Goal: Task Accomplishment & Management: Complete application form

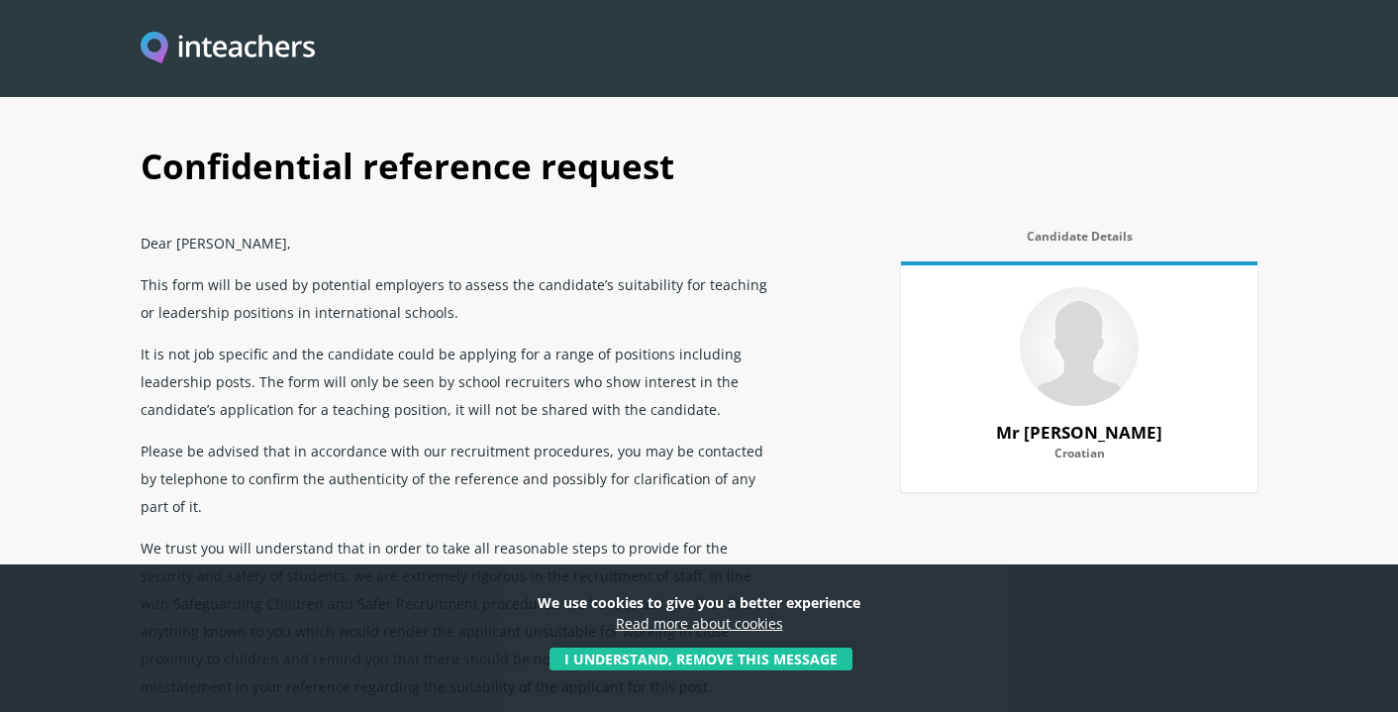
click at [681, 644] on p "We use cookies to give you a better experience Read more about cookies" at bounding box center [698, 619] width 1341 height 55
click at [674, 660] on button "I understand, remove this message" at bounding box center [700, 658] width 303 height 23
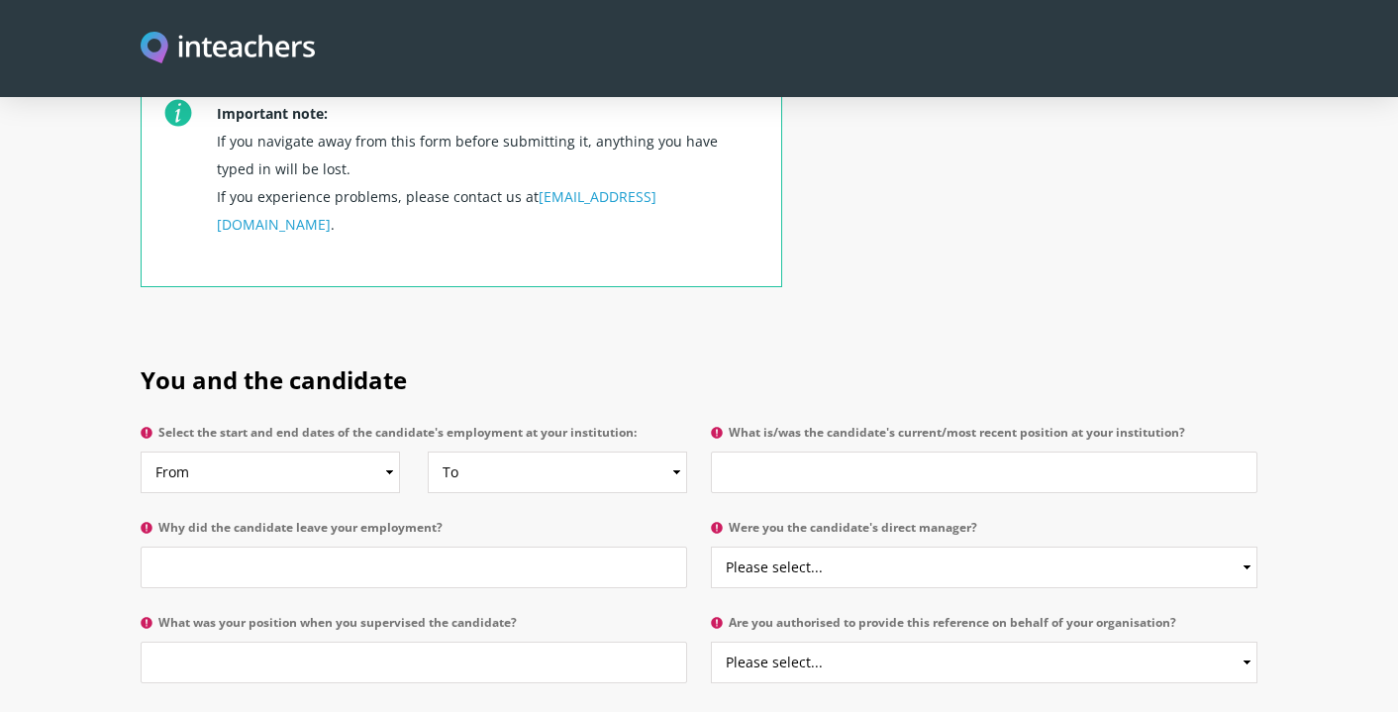
scroll to position [766, 0]
click at [326, 450] on select "From 2025 2024 2023 2022 2021 2020 2019 2018 2017 2016 2015 2014 2013 2012 2011…" at bounding box center [270, 471] width 259 height 42
select select "2025"
click at [537, 450] on select "To Currently 2025 2024 2023 2022 2021 2020 2019 2018 2017 2016 2015 2014 2013 2…" at bounding box center [557, 471] width 259 height 42
click at [309, 450] on select "From 2025 2024 2023 2022 2021 2020 2019 2018 2017 2016 2015 2014 2013 2012 2011…" at bounding box center [270, 471] width 259 height 42
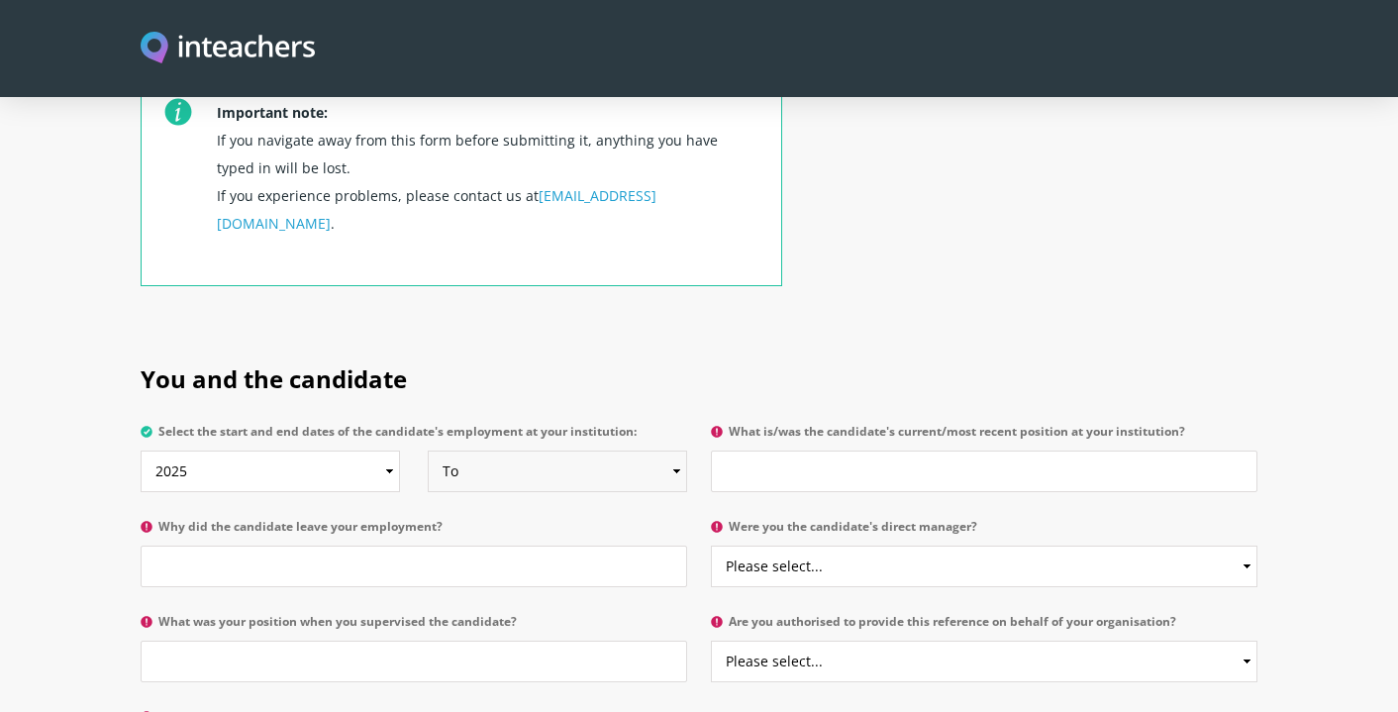
click at [516, 450] on select "To Currently 2025 2024 2023 2022 2021 2020 2019 2018 2017 2016 2015 2014 2013 2…" at bounding box center [557, 471] width 259 height 42
select select
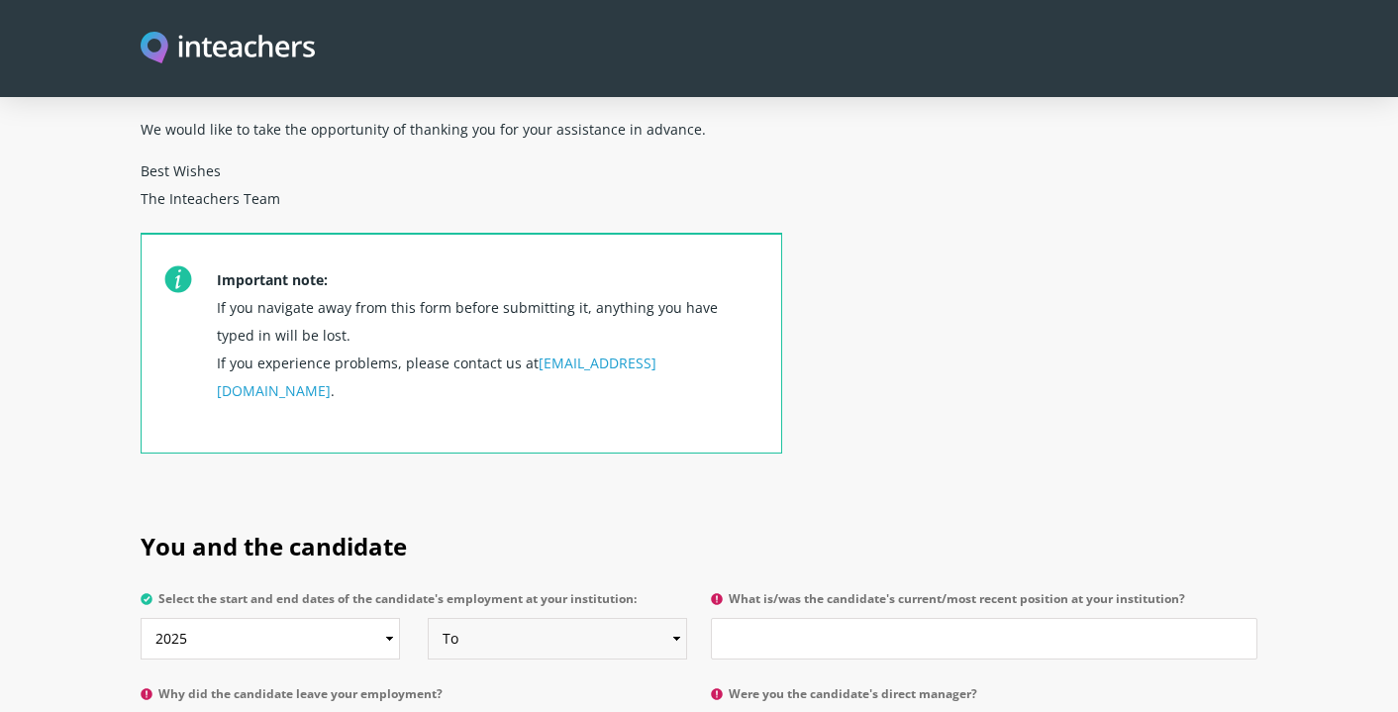
scroll to position [711, 0]
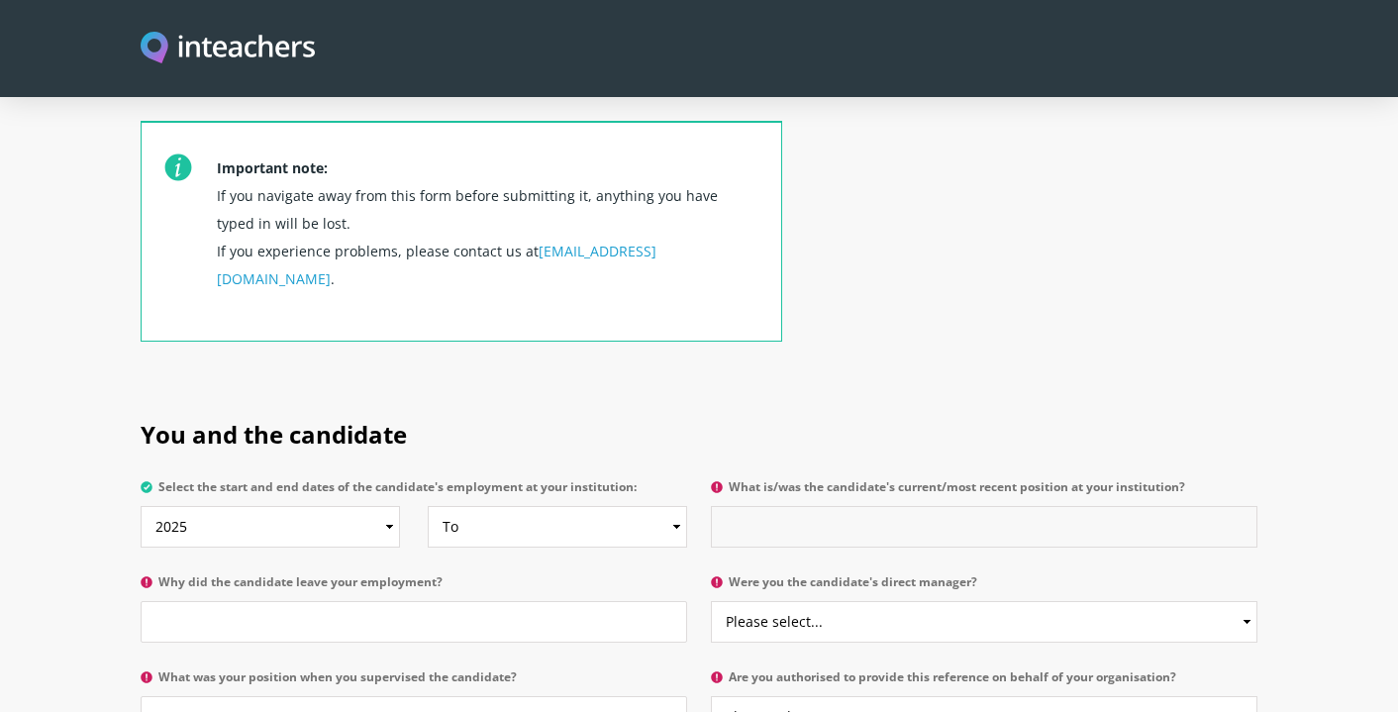
click at [773, 506] on input "What is/was the candidate's current/most recent position at your institution?" at bounding box center [984, 527] width 546 height 42
type input "T"
type input "PE Teaching Assistant"
click at [402, 601] on input "Why did the candidate leave your employment?" at bounding box center [414, 622] width 546 height 42
type input "N"
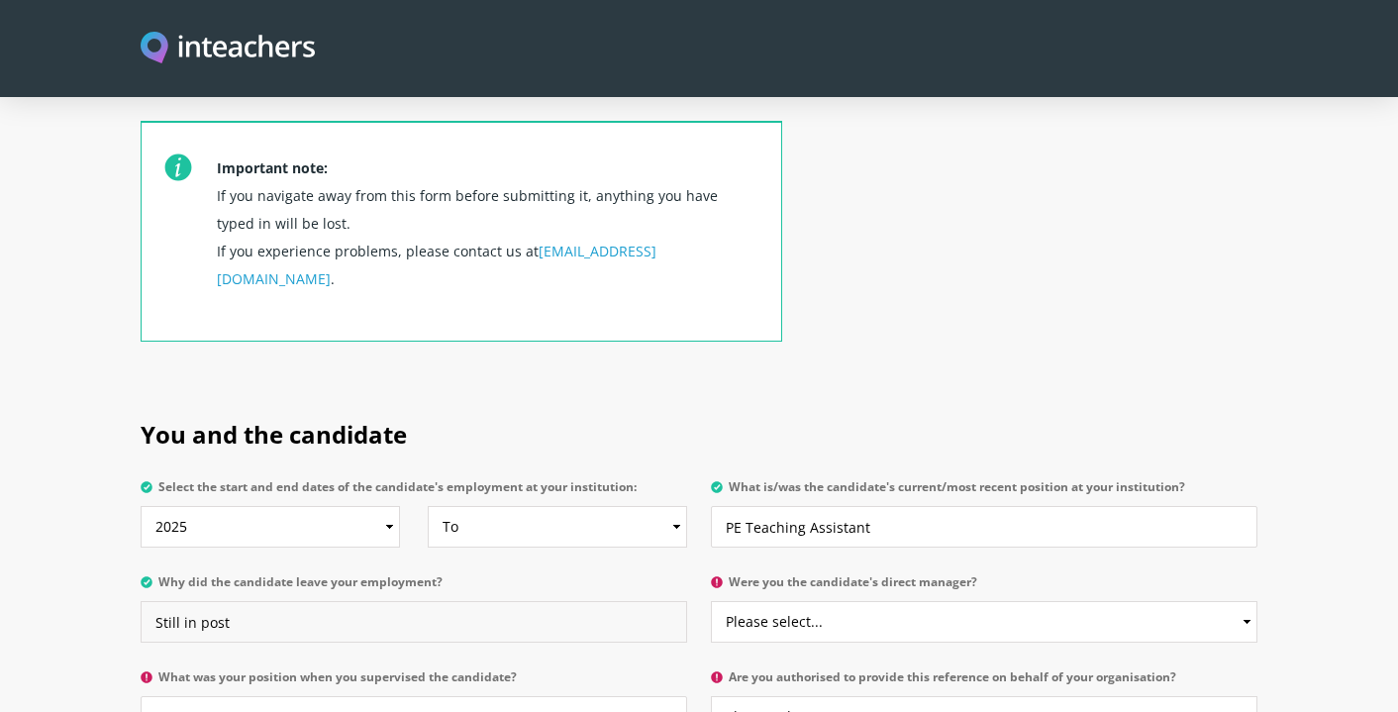
type input "Still in post"
click at [830, 601] on select "Please select... Yes No" at bounding box center [984, 622] width 546 height 42
click at [841, 601] on select "Please select... Yes No" at bounding box center [984, 622] width 546 height 42
select select "Yes"
click at [803, 601] on select "Please select... Yes No" at bounding box center [984, 622] width 546 height 42
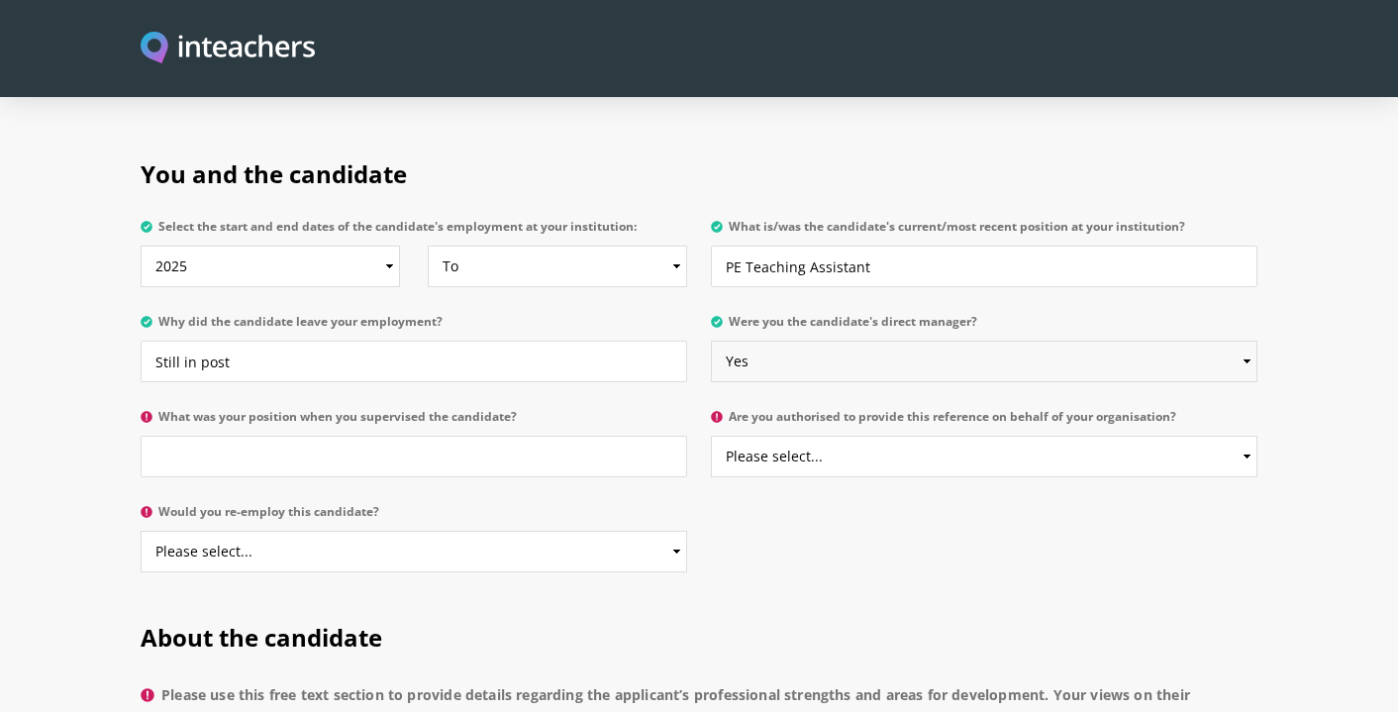
scroll to position [985, 0]
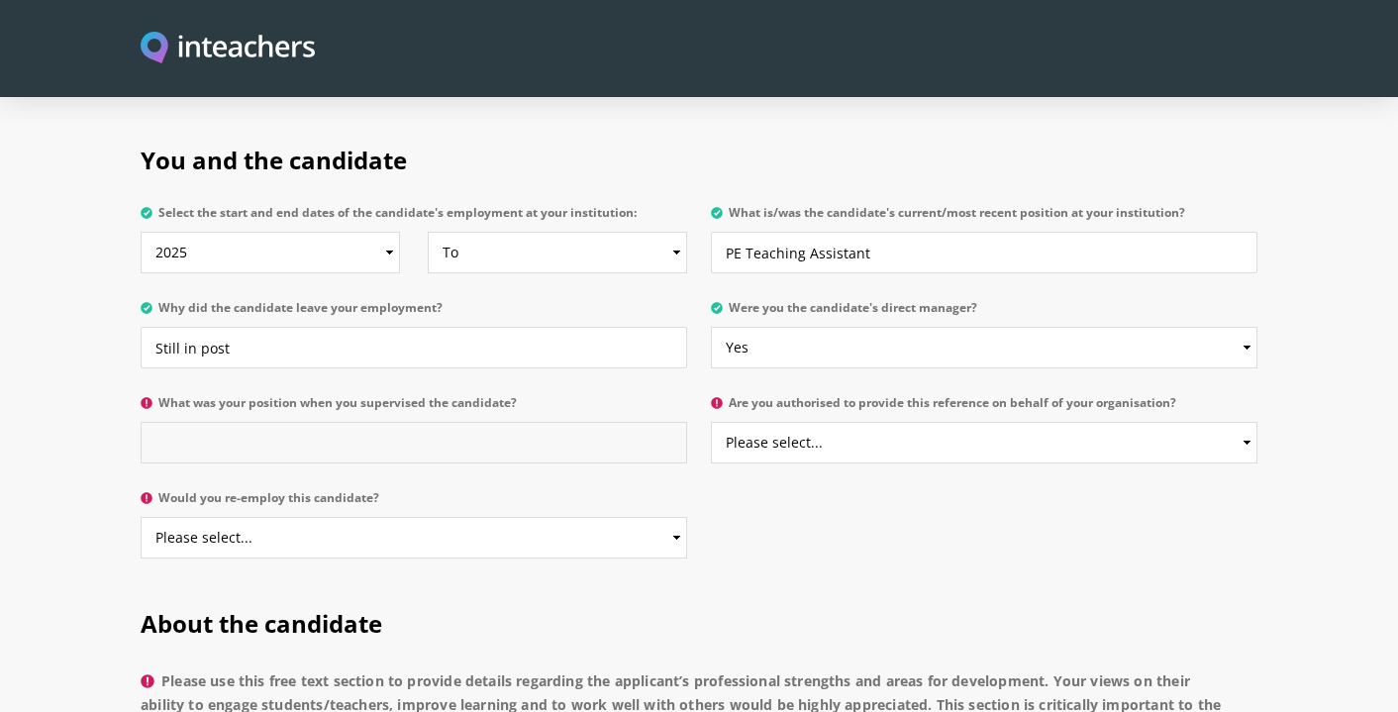
click at [203, 422] on input "What was your position when you supervised the candidate?" at bounding box center [414, 443] width 546 height 42
type input "Director of Sport and PE"
click at [769, 422] on select "Please select... Yes No" at bounding box center [984, 443] width 546 height 42
select select "Yes"
click at [455, 517] on select "Please select... Yes No" at bounding box center [414, 538] width 546 height 42
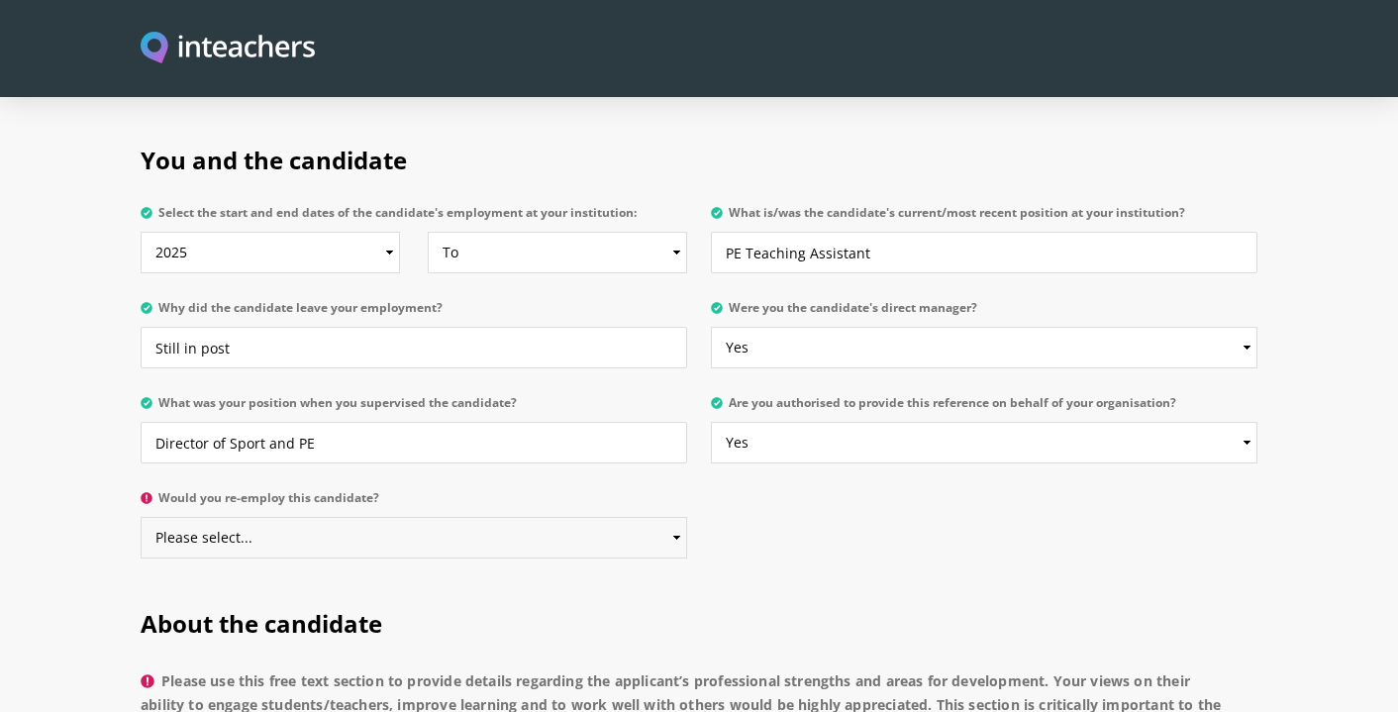
select select "Yes"
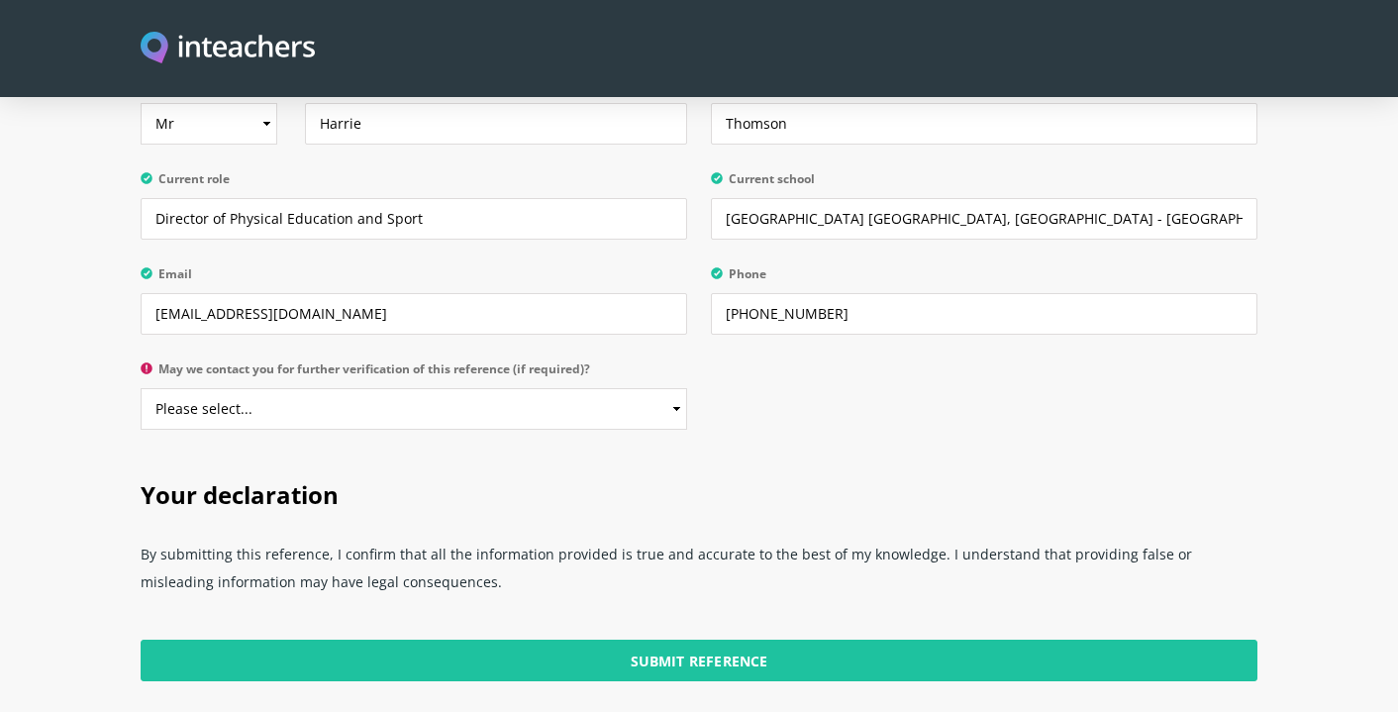
scroll to position [3665, 0]
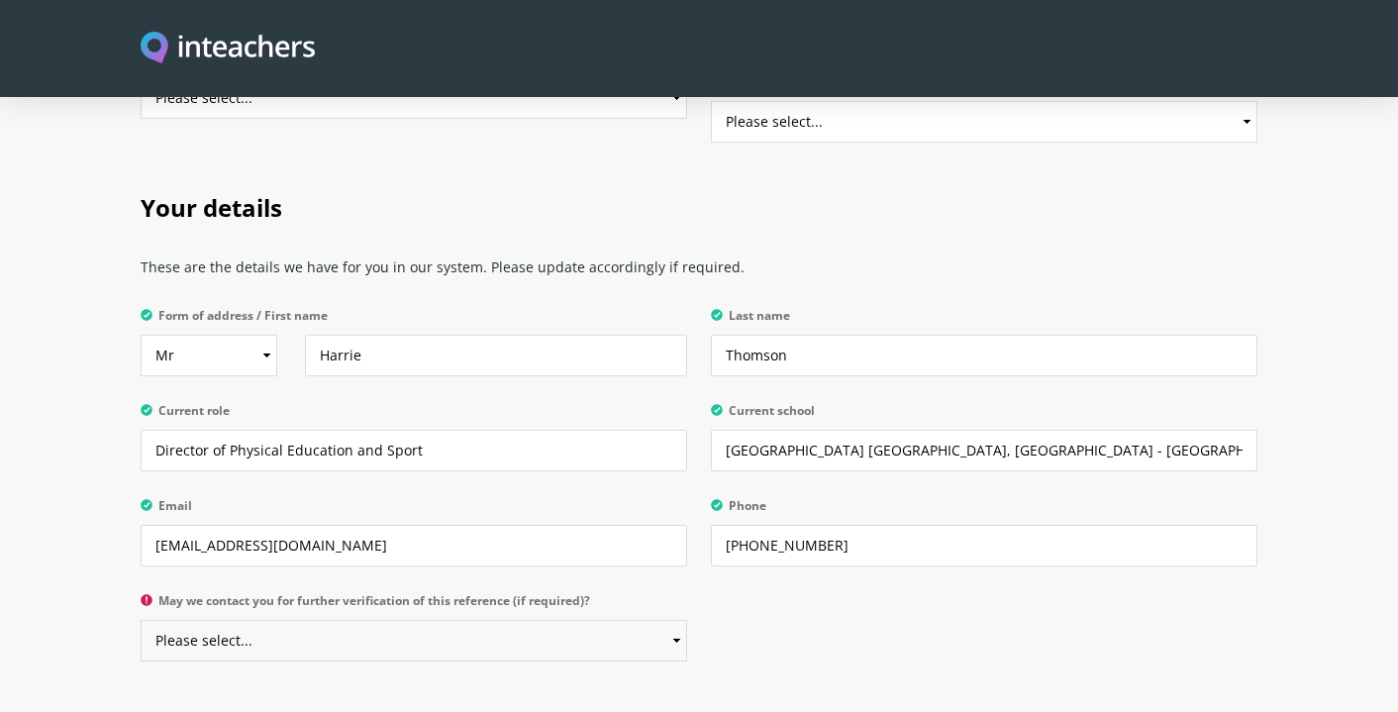
click at [312, 620] on select "Please select... Yes No" at bounding box center [414, 641] width 546 height 42
select select "Yes"
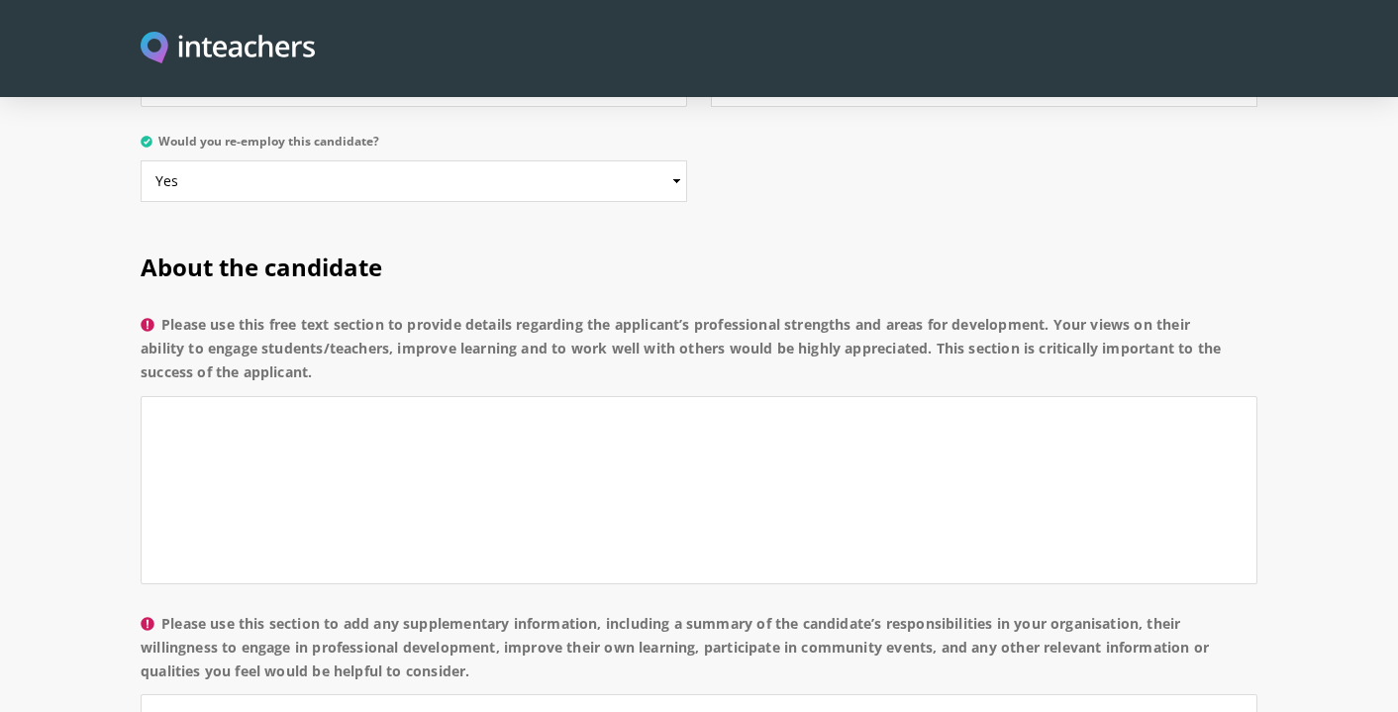
scroll to position [1339, 0]
click at [395, 398] on textarea "Please use this free text section to provide details regarding the applicant’s …" at bounding box center [699, 492] width 1117 height 188
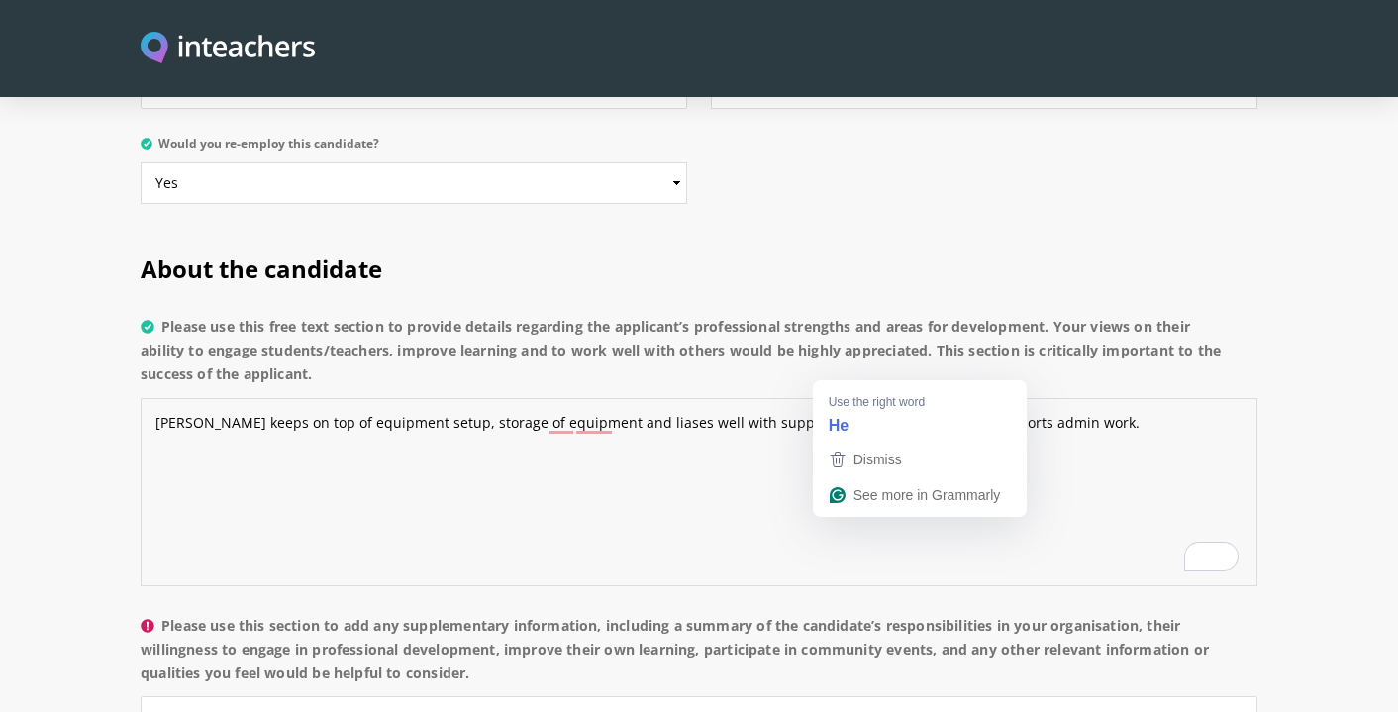
click at [1056, 398] on textarea "[PERSON_NAME] keeps on top of equipment setup, storage of equipment and liases …" at bounding box center [699, 492] width 1117 height 188
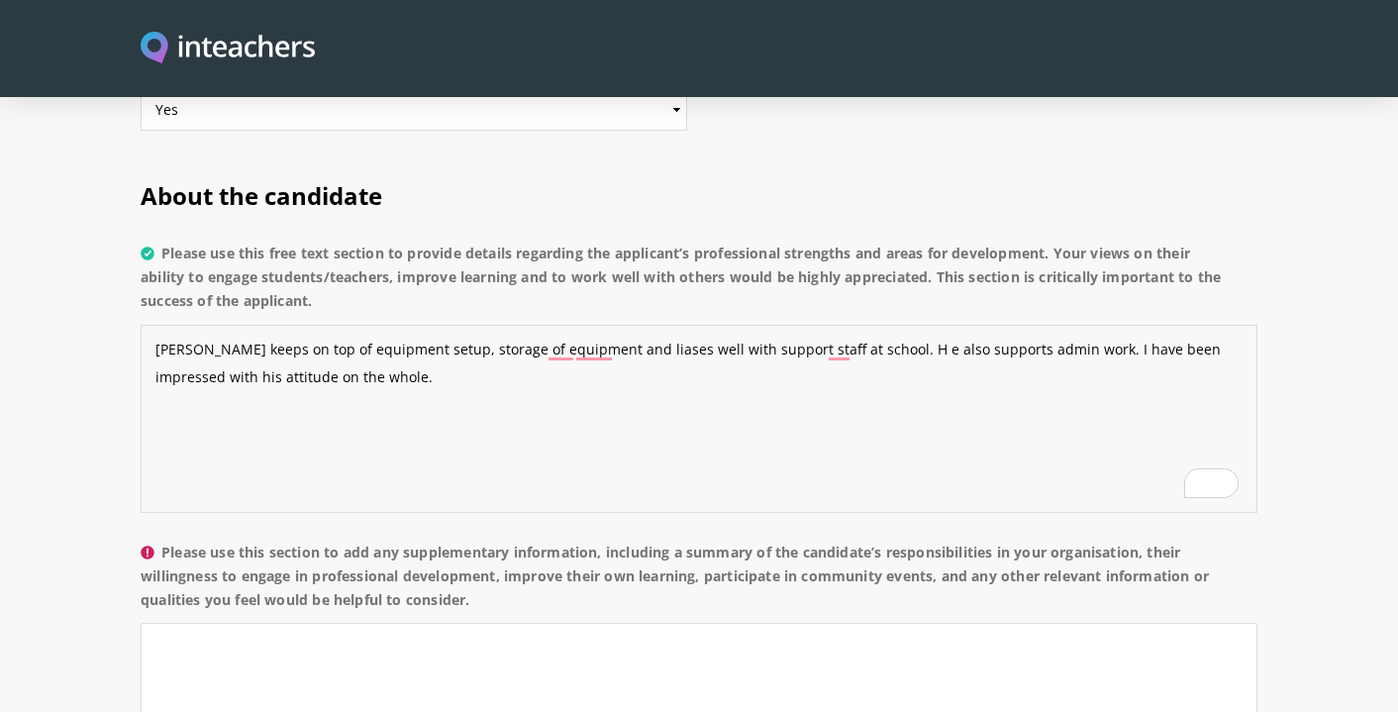
scroll to position [1408, 0]
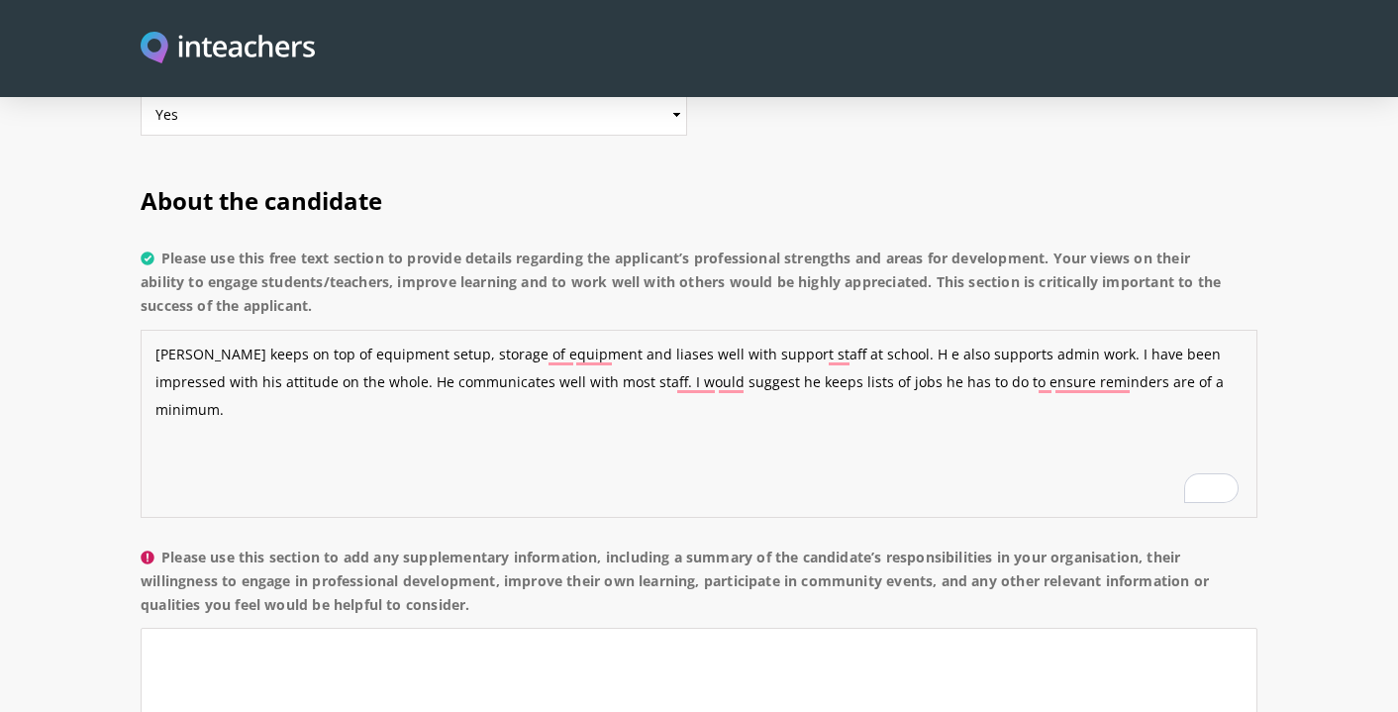
type textarea "[PERSON_NAME] keeps on top of equipment setup, storage of equipment and liases …"
click at [377, 628] on textarea "Please use this section to add any supplementary information, including a summa…" at bounding box center [699, 722] width 1117 height 188
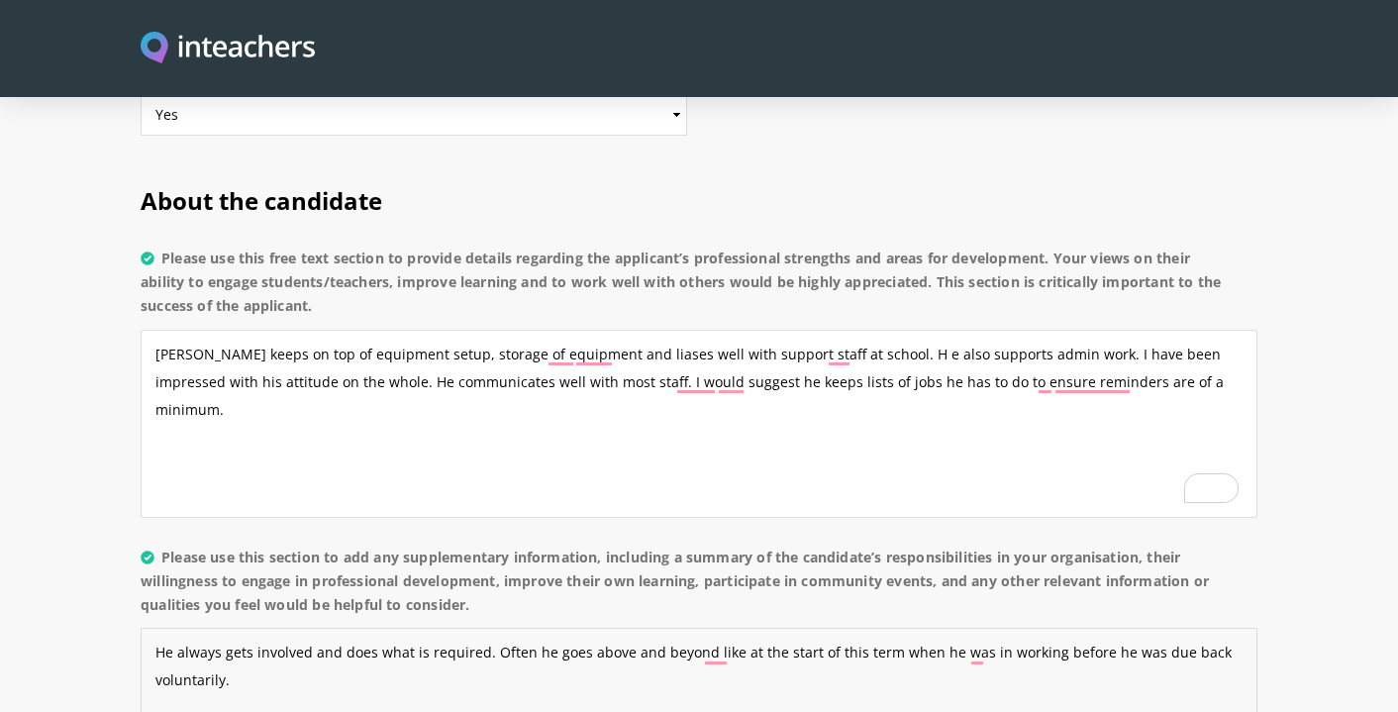
click at [290, 628] on textarea "He always gets involved and does what is required. Often he goes above and beyo…" at bounding box center [699, 722] width 1117 height 188
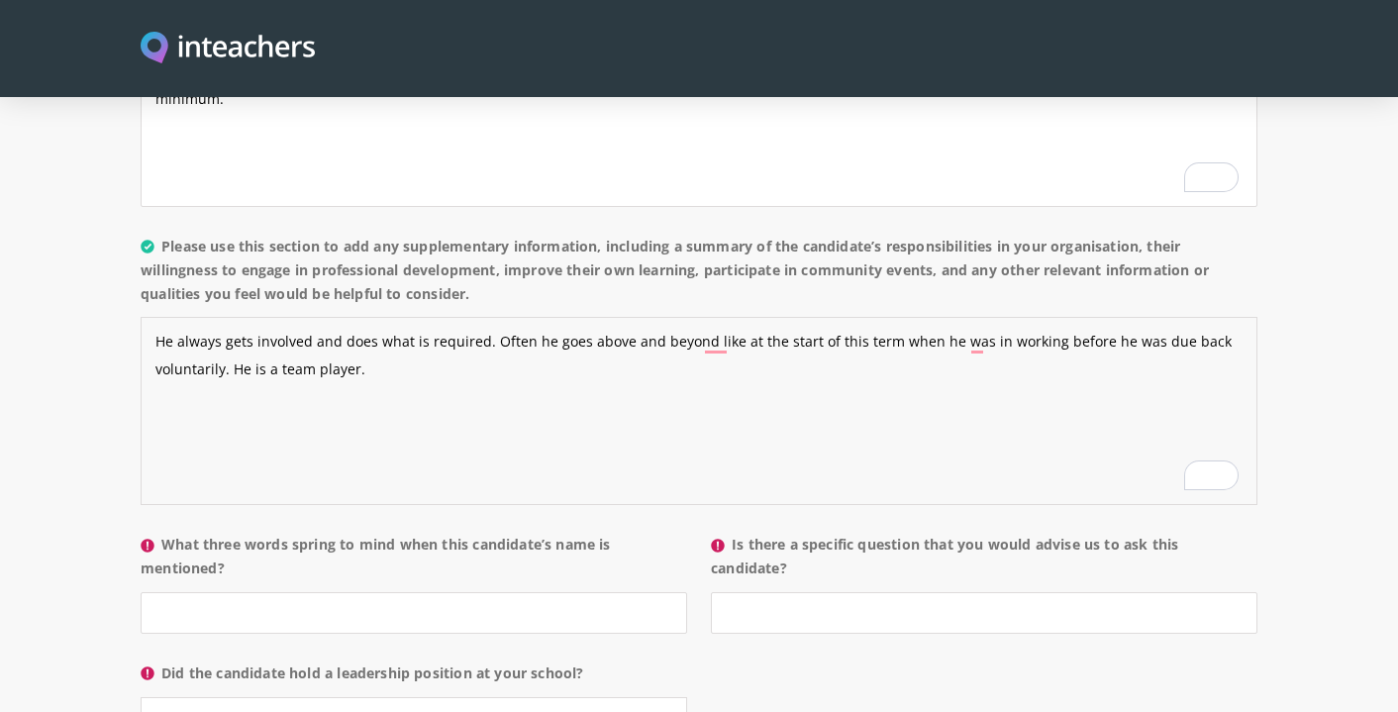
type textarea "He always gets involved and does what is required. Often he goes above and beyo…"
click at [276, 592] on input "What three words spring to mind when this candidate’s name is mentioned?" at bounding box center [414, 613] width 546 height 42
type input "Direct, consistent and adaptable."
click at [922, 533] on label "Is there a specific question that you would advise us to ask this candidate?" at bounding box center [984, 562] width 546 height 59
click at [922, 592] on input "Is there a specific question that you would advise us to ask this candidate?" at bounding box center [984, 613] width 546 height 42
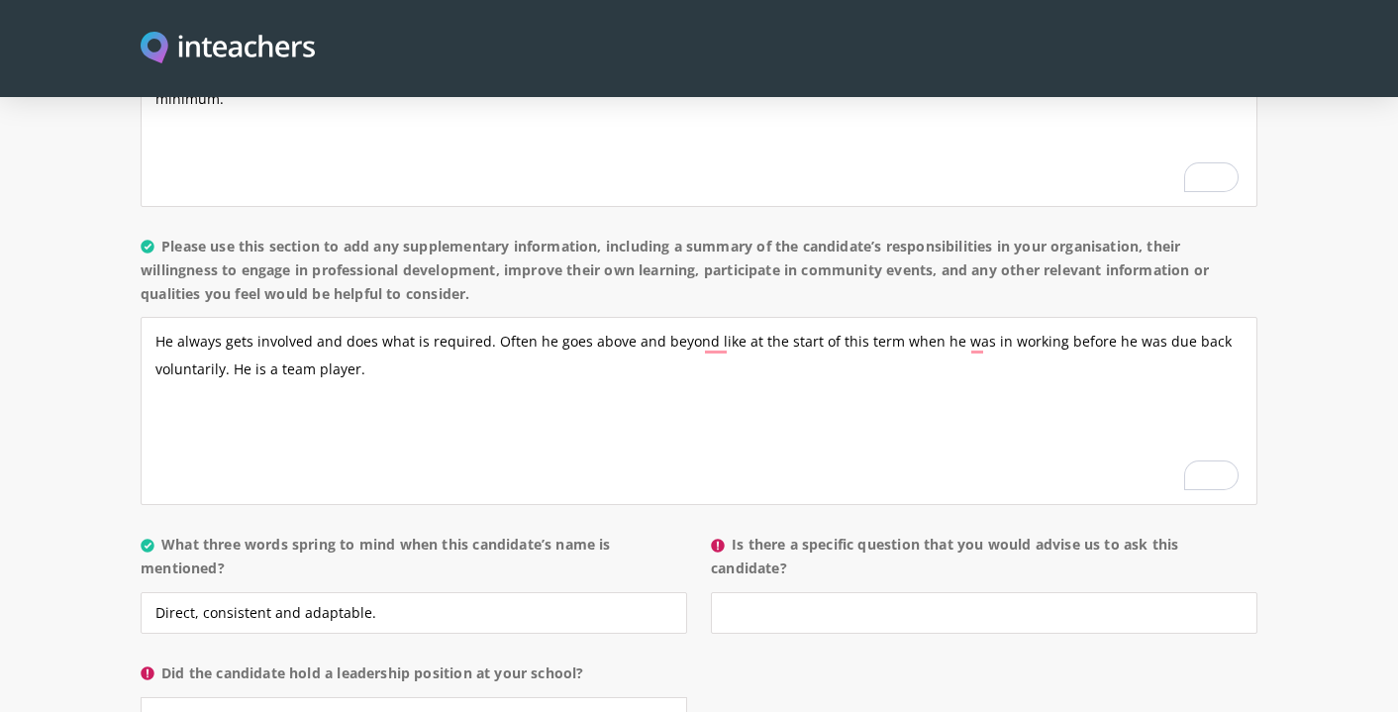
drag, startPoint x: 737, startPoint y: 487, endPoint x: 808, endPoint y: 502, distance: 72.8
click at [808, 533] on label "Is there a specific question that you would advise us to ask this candidate?" at bounding box center [984, 562] width 546 height 59
click at [808, 592] on input "Is there a specific question that you would advise us to ask this candidate?" at bounding box center [984, 613] width 546 height 42
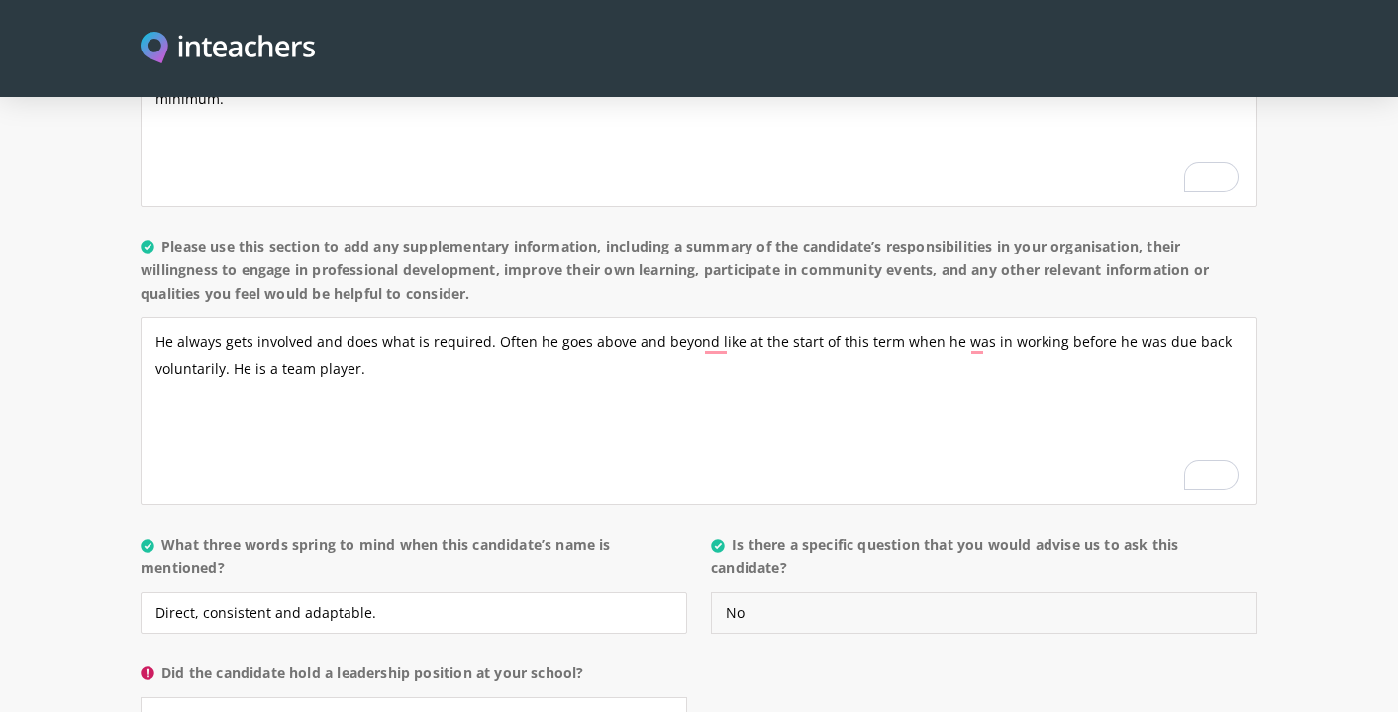
drag, startPoint x: 818, startPoint y: 573, endPoint x: 699, endPoint y: 549, distance: 121.1
click at [699, 549] on p "Is there a specific question that you would advise us to ask this candidate? No" at bounding box center [978, 589] width 558 height 129
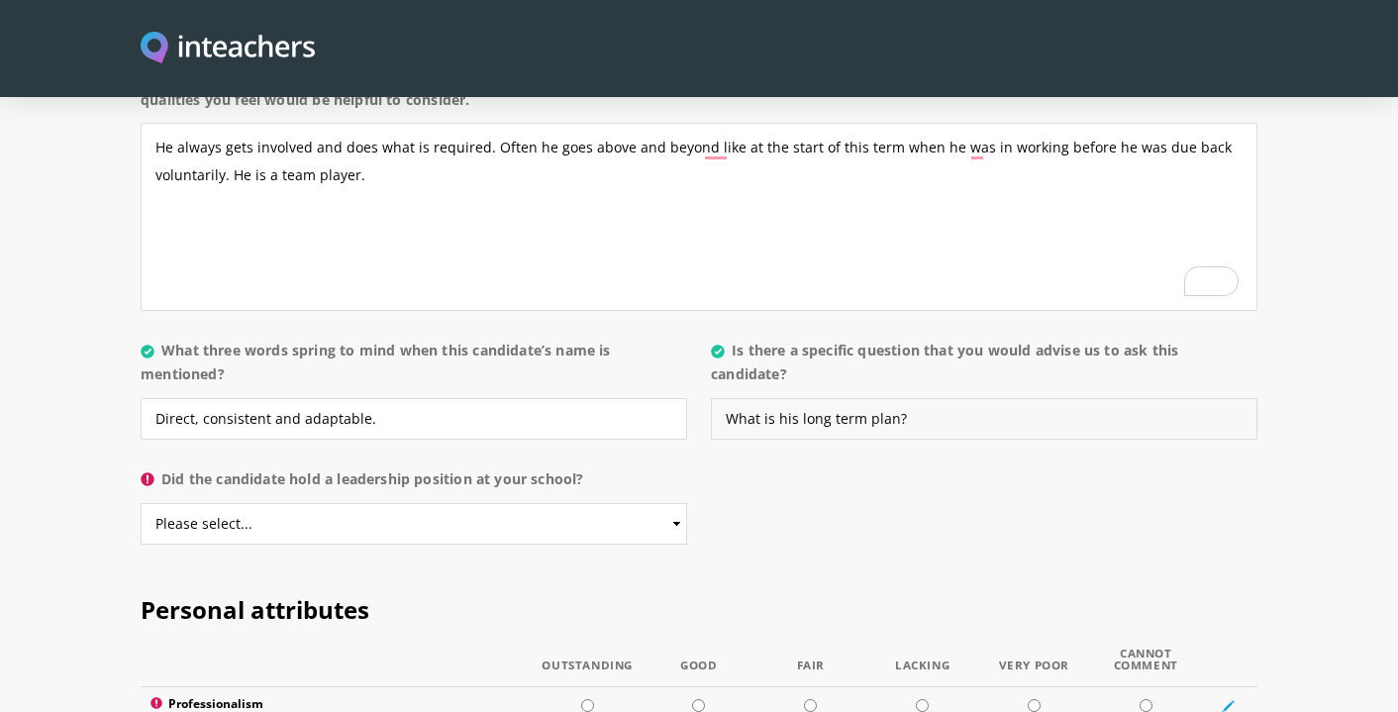
scroll to position [1939, 0]
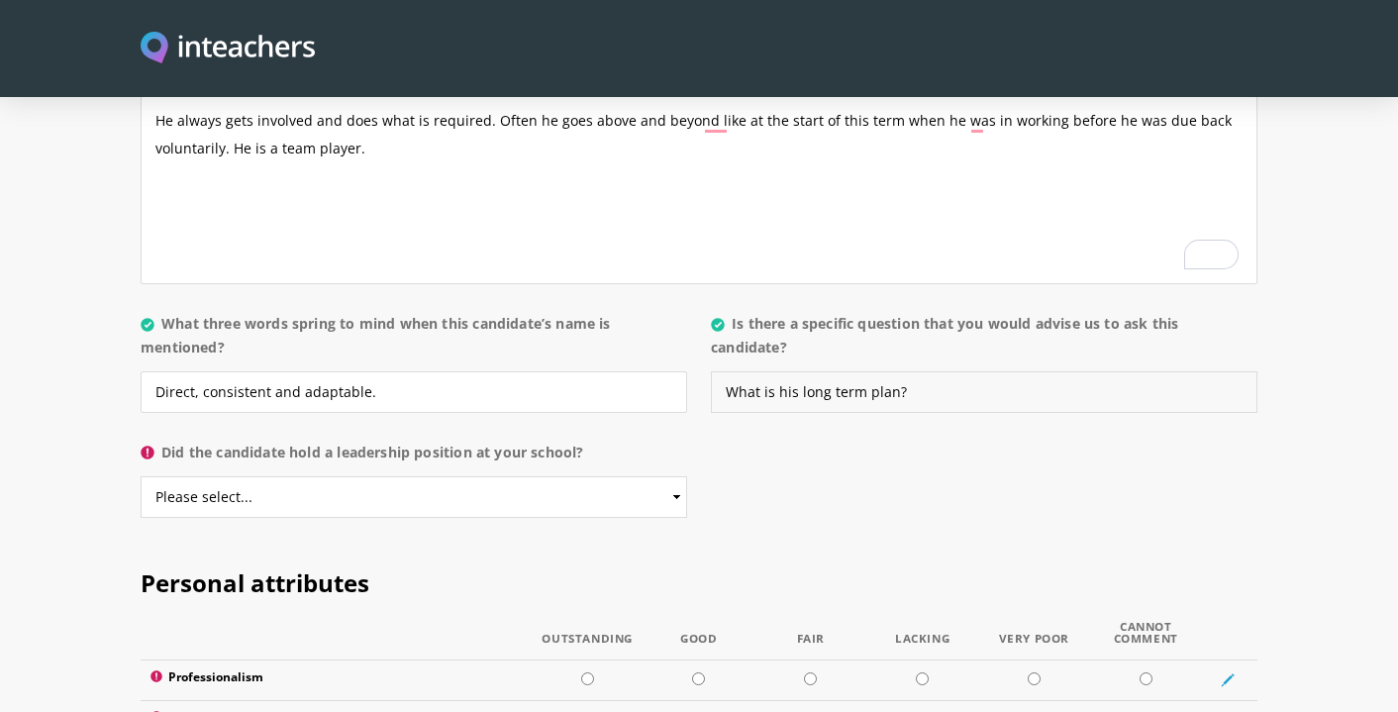
type input "What is his long term plan?"
click at [517, 476] on select "Please select... Yes No" at bounding box center [414, 497] width 546 height 42
select select "No"
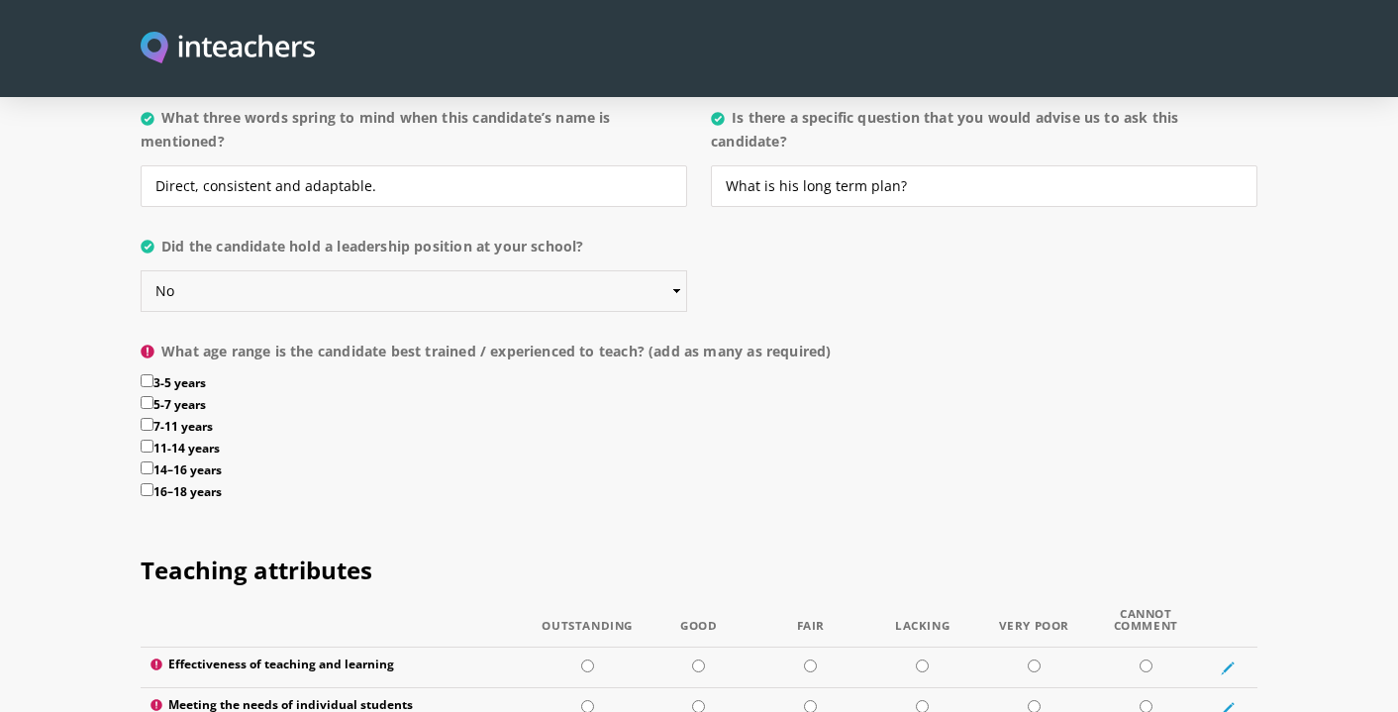
scroll to position [2175, 0]
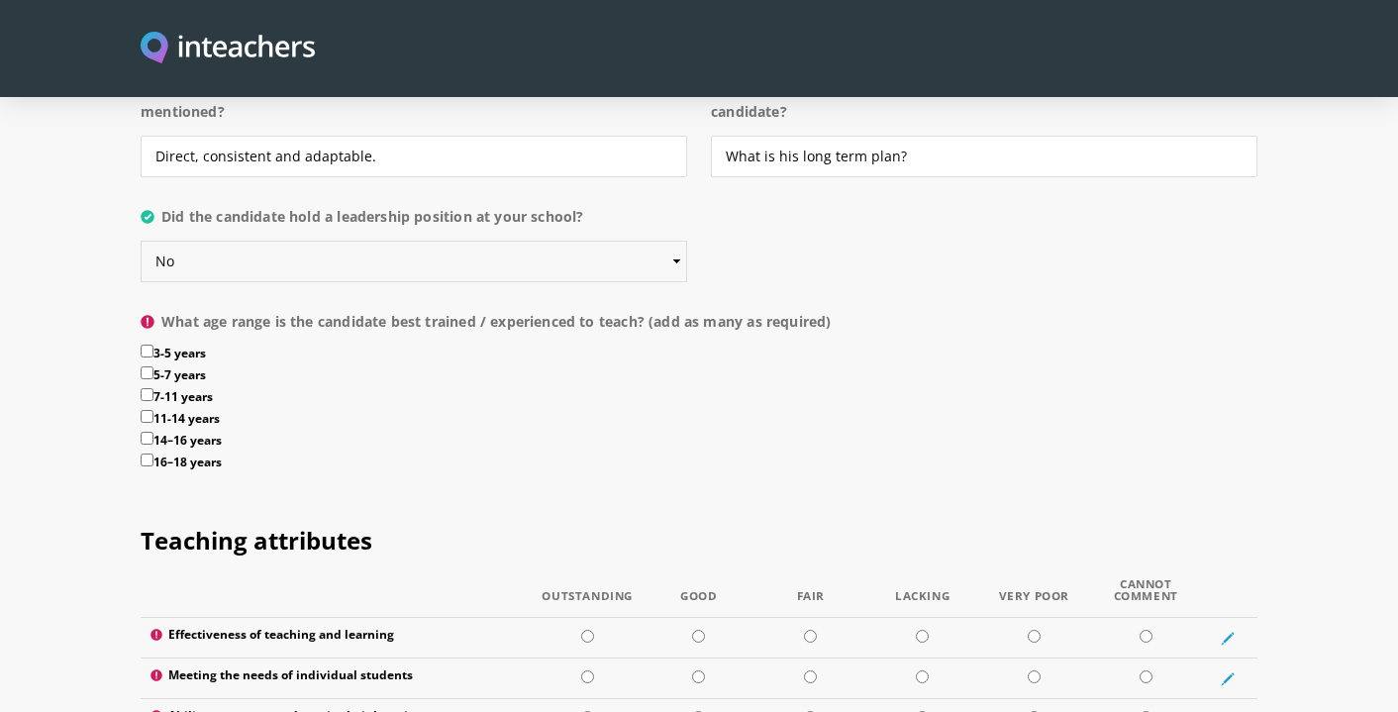
click at [403, 241] on select "Please select... Yes No" at bounding box center [414, 262] width 546 height 42
click at [148, 344] on input "3-5 years" at bounding box center [147, 350] width 13 height 13
checkbox input "true"
click at [148, 366] on input "5-7 years" at bounding box center [147, 372] width 13 height 13
checkbox input "true"
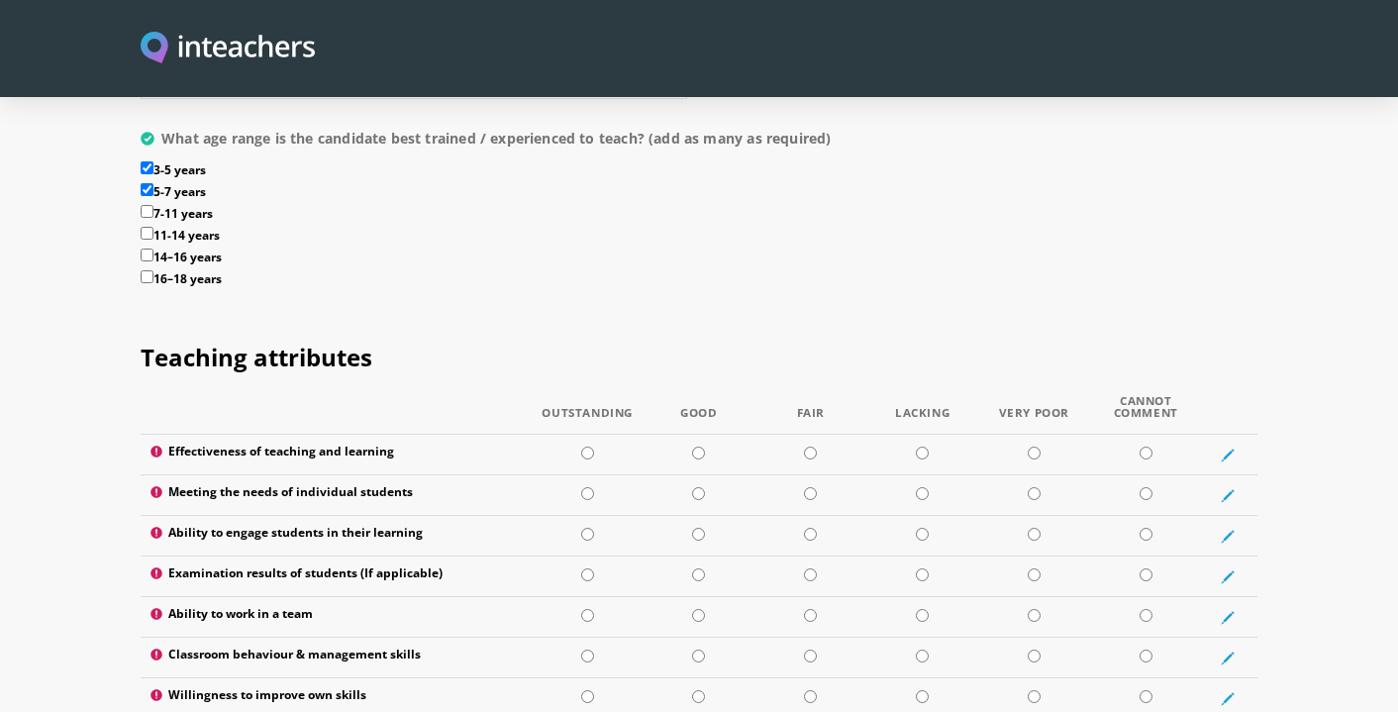
scroll to position [2366, 0]
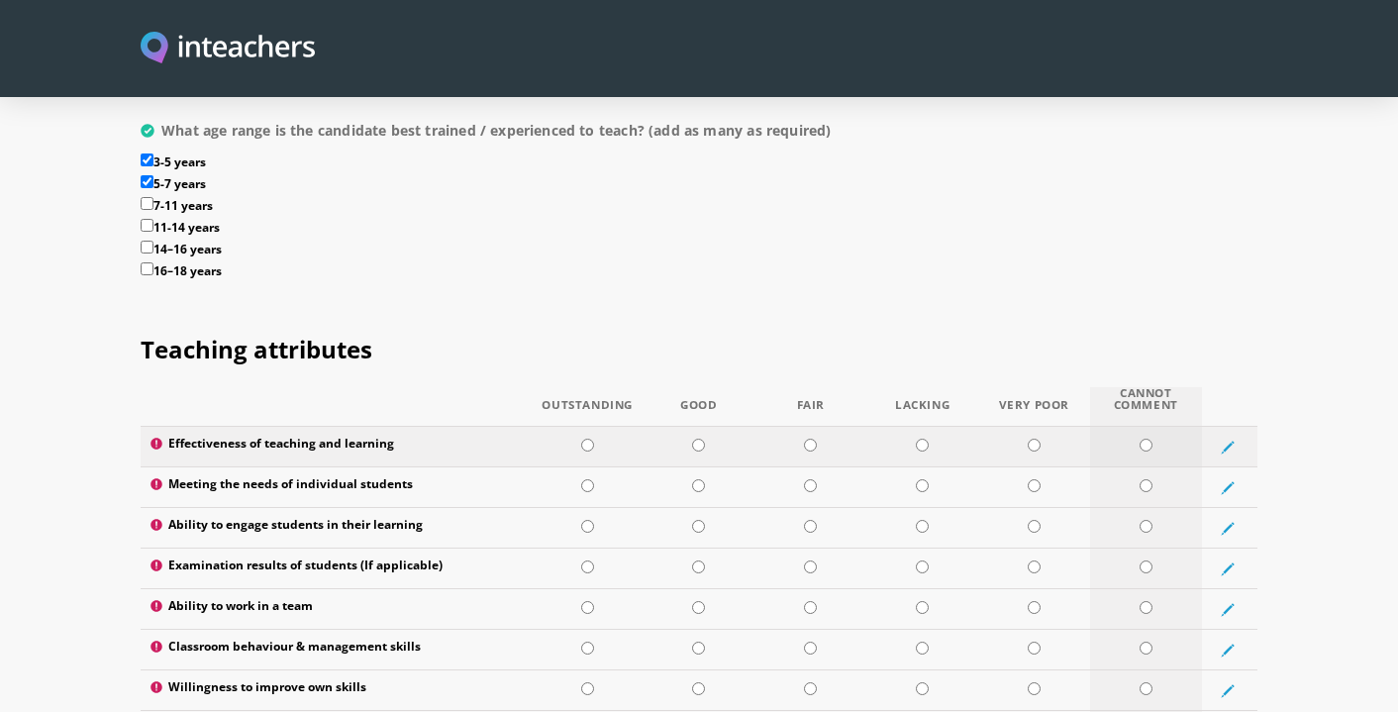
click at [1147, 439] on input "radio" at bounding box center [1145, 445] width 13 height 13
radio input "true"
click at [1142, 479] on input "radio" at bounding box center [1145, 485] width 13 height 13
radio input "true"
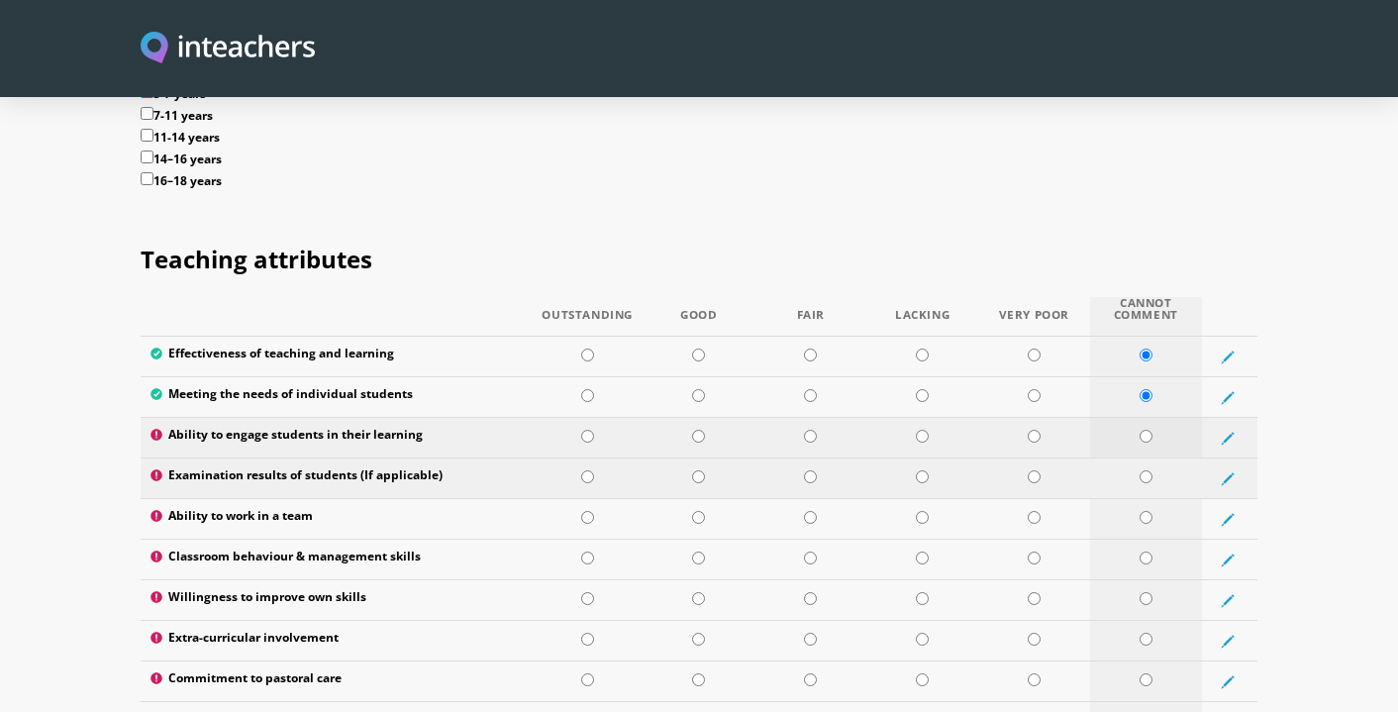
scroll to position [2458, 0]
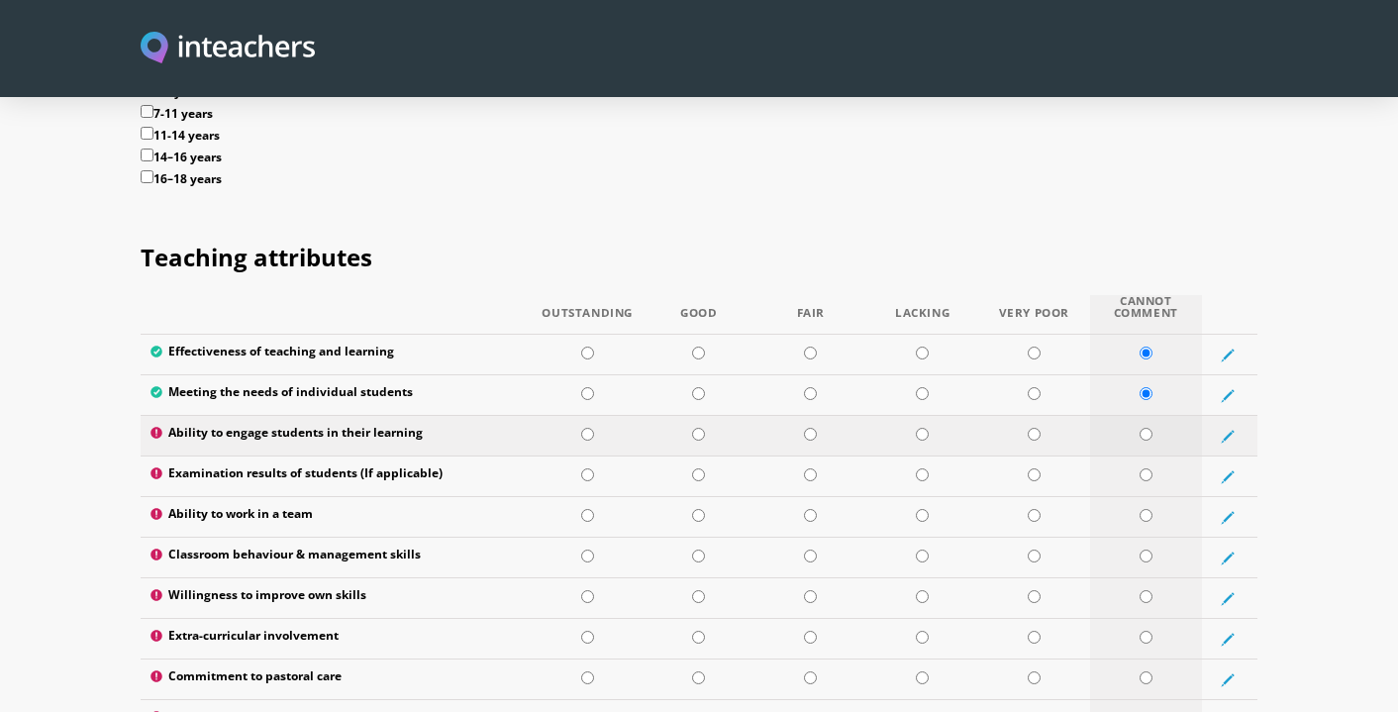
click at [1145, 428] on input "radio" at bounding box center [1145, 434] width 13 height 13
radio input "true"
click at [1147, 468] on input "radio" at bounding box center [1145, 474] width 13 height 13
radio input "true"
click at [1147, 497] on td at bounding box center [1146, 517] width 112 height 41
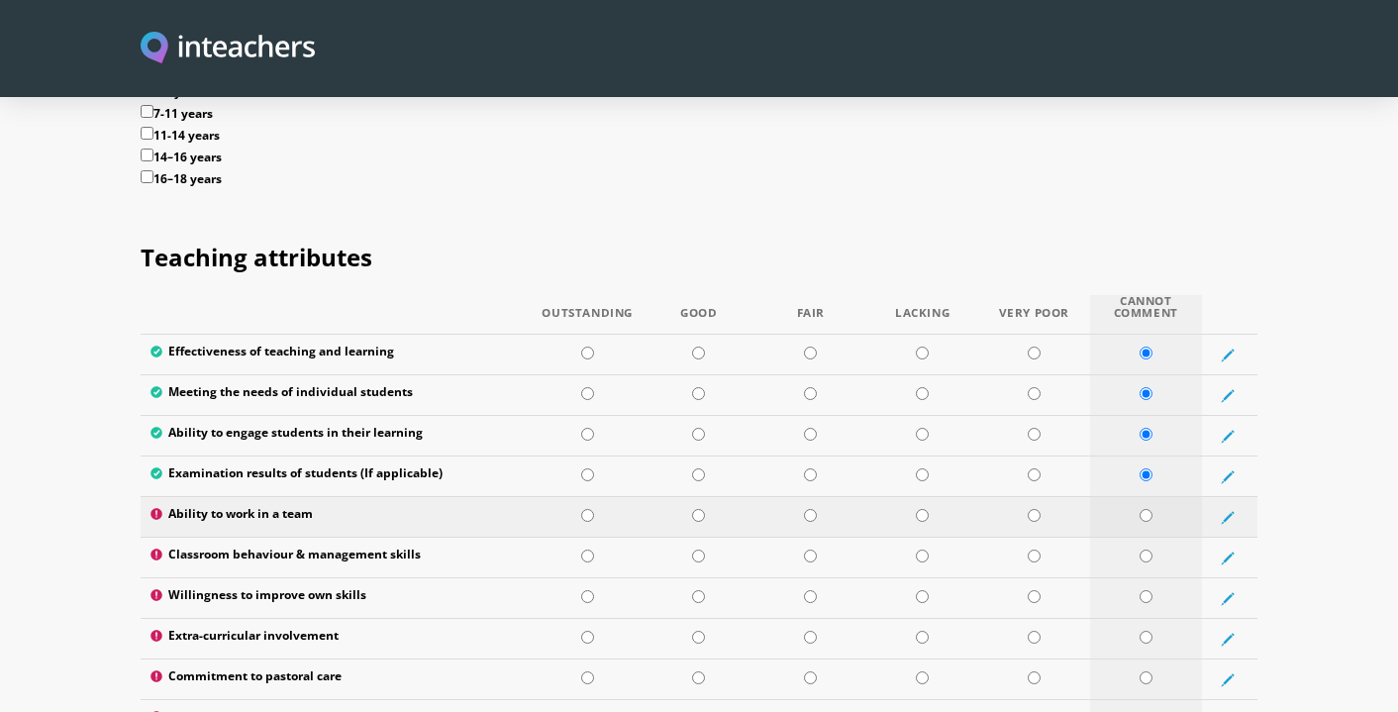
radio input "true"
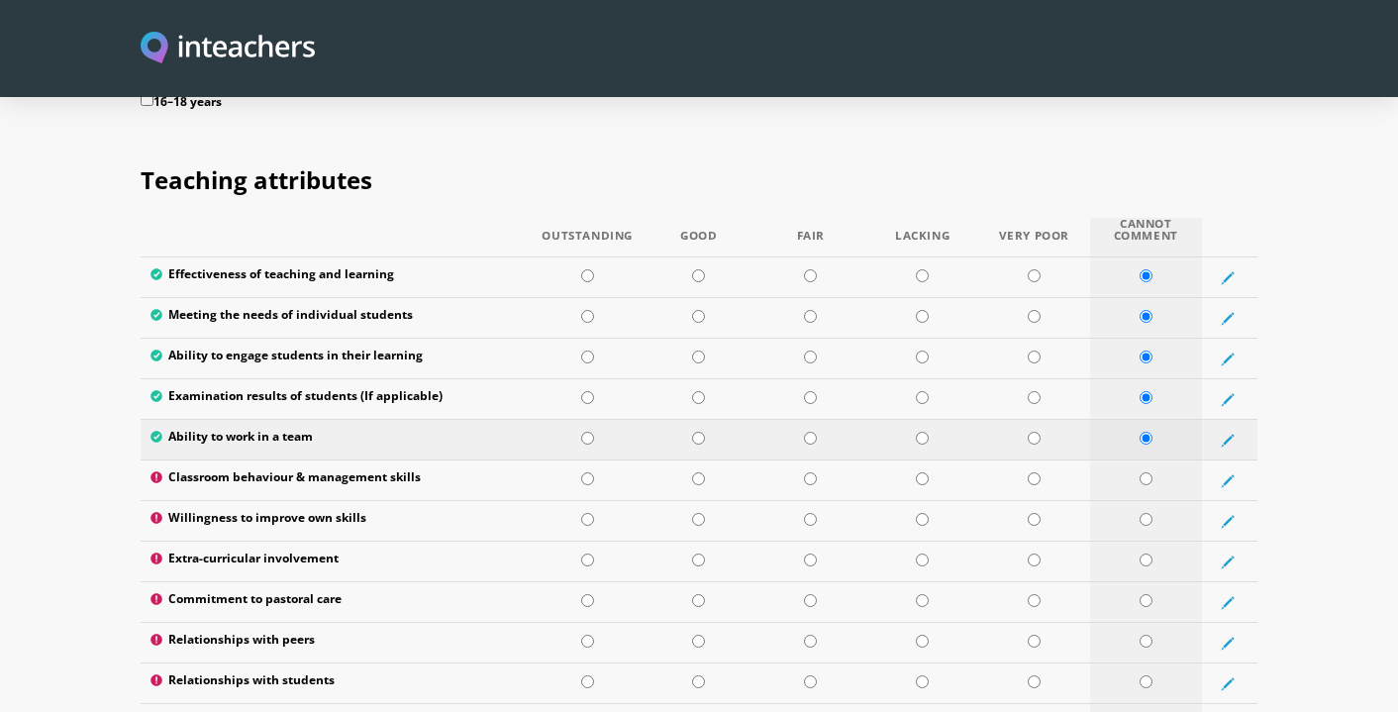
scroll to position [2546, 0]
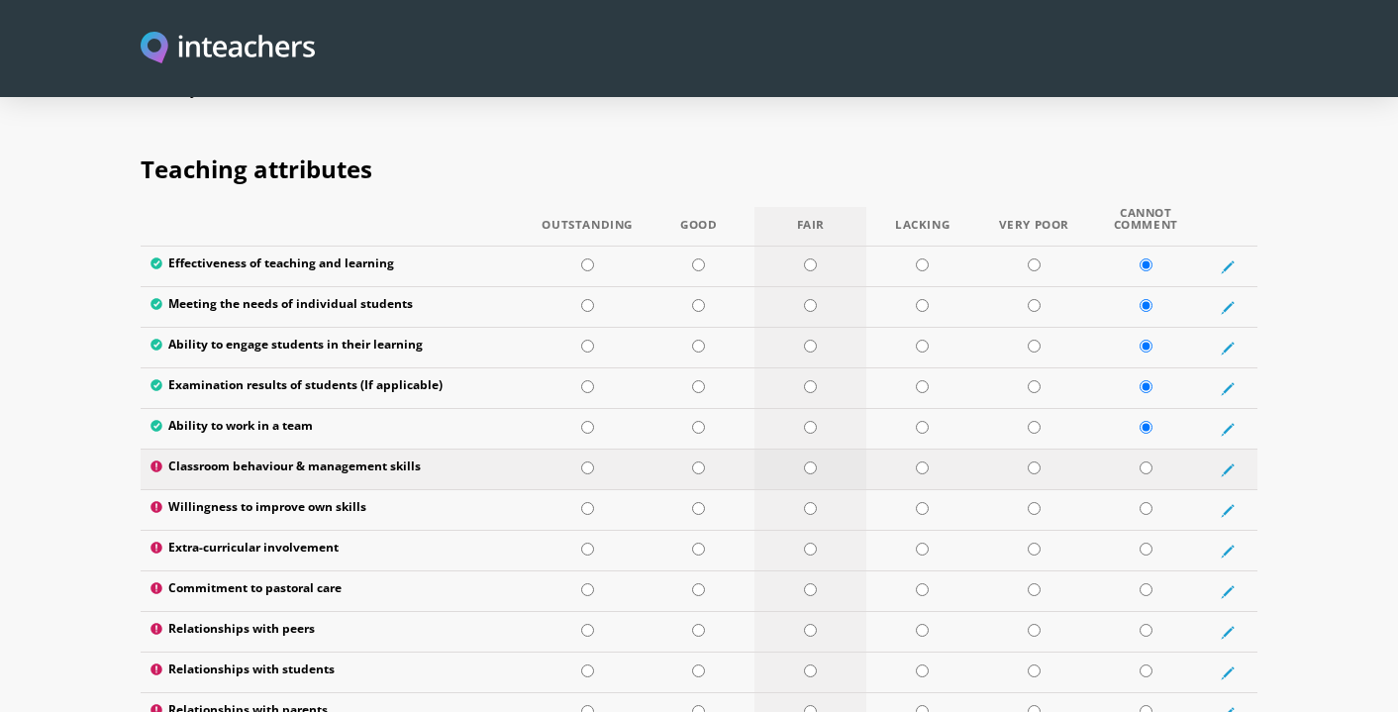
click at [807, 461] on input "radio" at bounding box center [810, 467] width 13 height 13
radio input "true"
click at [807, 421] on input "radio" at bounding box center [810, 427] width 13 height 13
radio input "true"
click at [716, 490] on td at bounding box center [699, 510] width 112 height 41
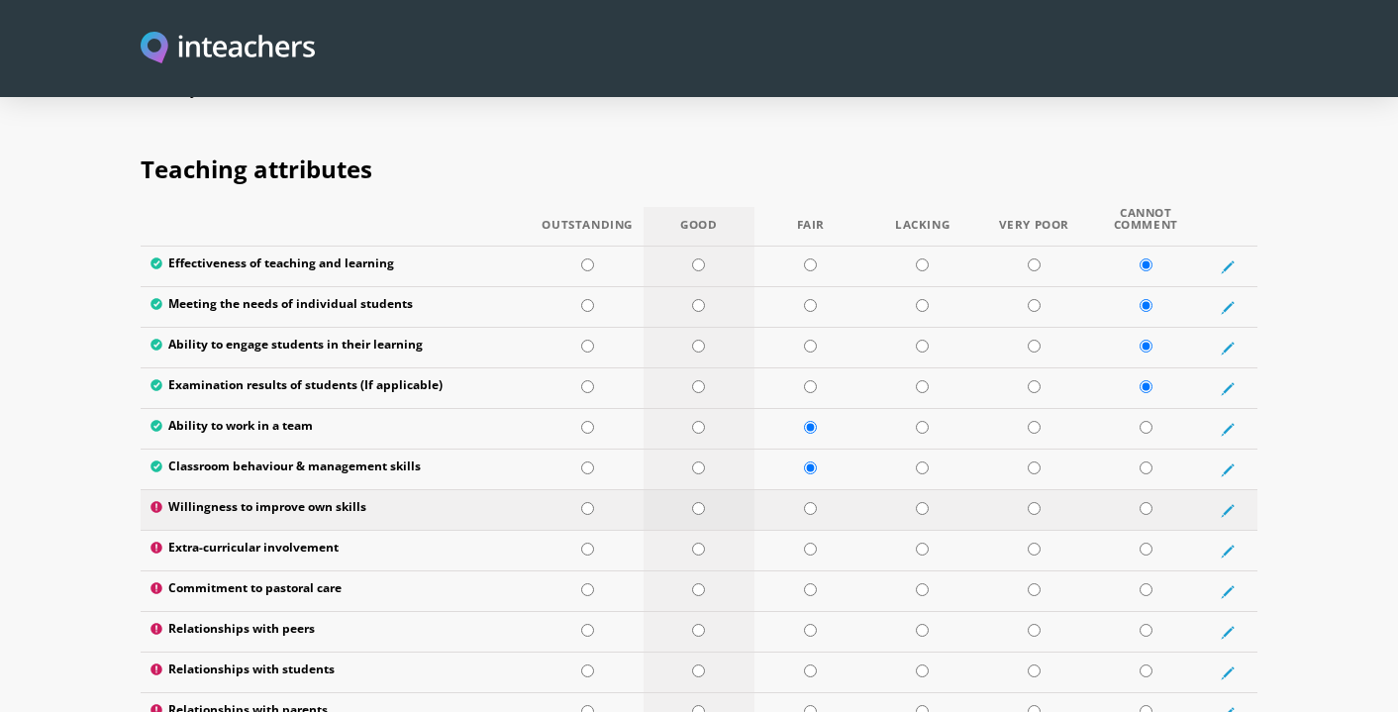
radio input "true"
click at [703, 421] on input "radio" at bounding box center [698, 427] width 13 height 13
radio input "true"
click at [1147, 542] on input "radio" at bounding box center [1145, 548] width 13 height 13
radio input "true"
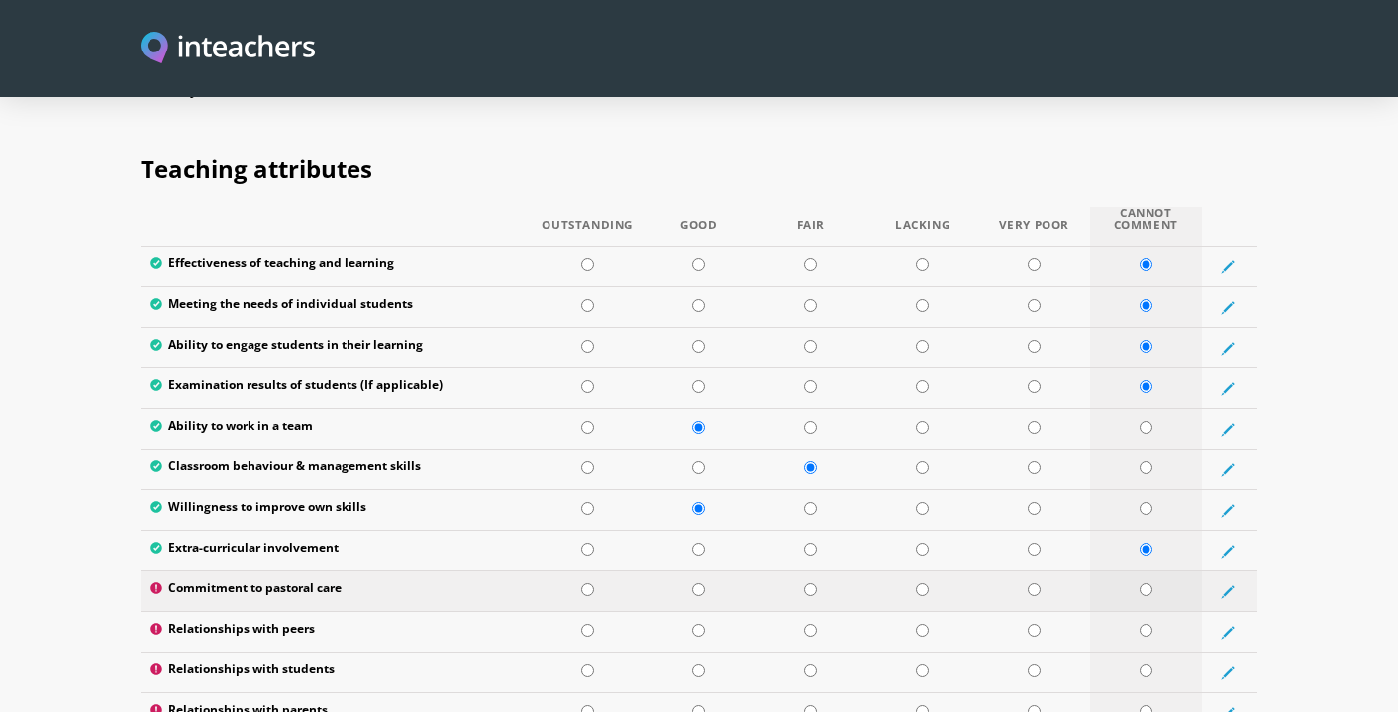
click at [1143, 583] on input "radio" at bounding box center [1145, 589] width 13 height 13
radio input "true"
click at [808, 624] on input "radio" at bounding box center [810, 630] width 13 height 13
radio input "true"
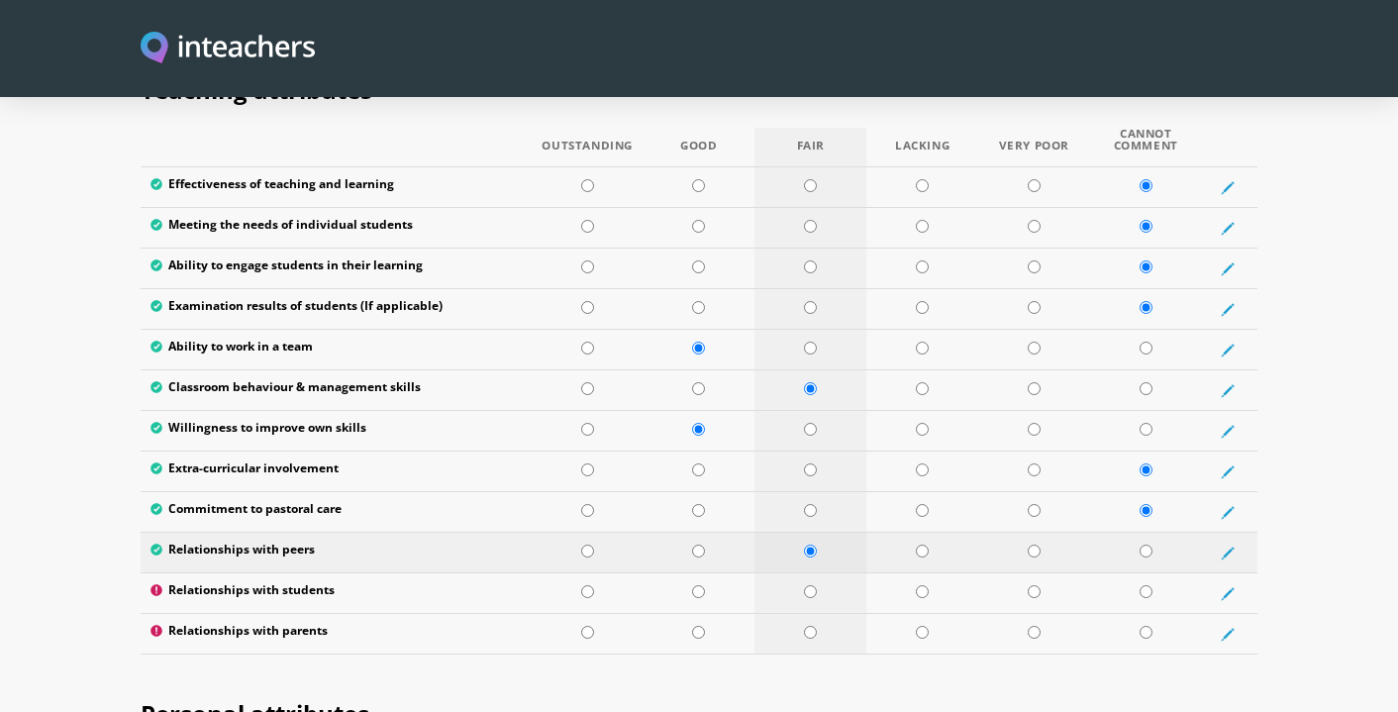
scroll to position [2646, 0]
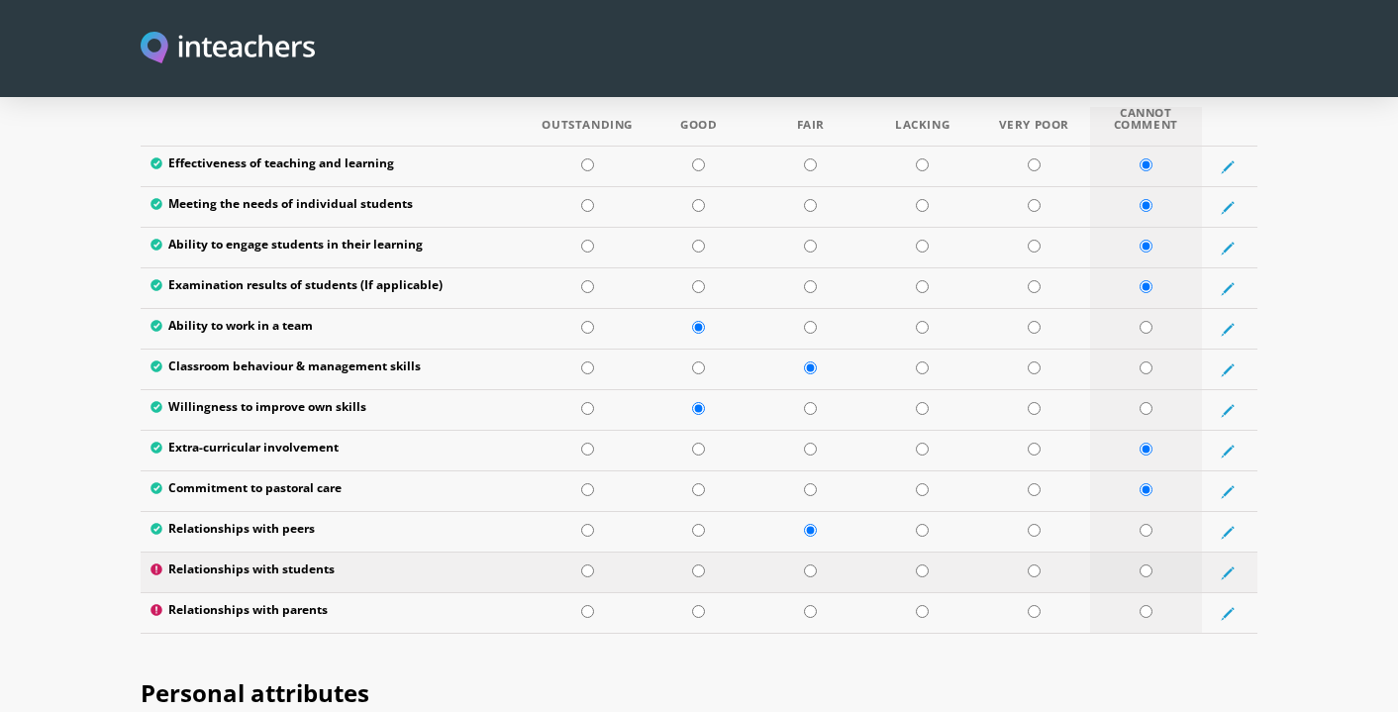
click at [1141, 564] on input "radio" at bounding box center [1145, 570] width 13 height 13
radio input "true"
click at [1141, 605] on input "radio" at bounding box center [1145, 611] width 13 height 13
radio input "true"
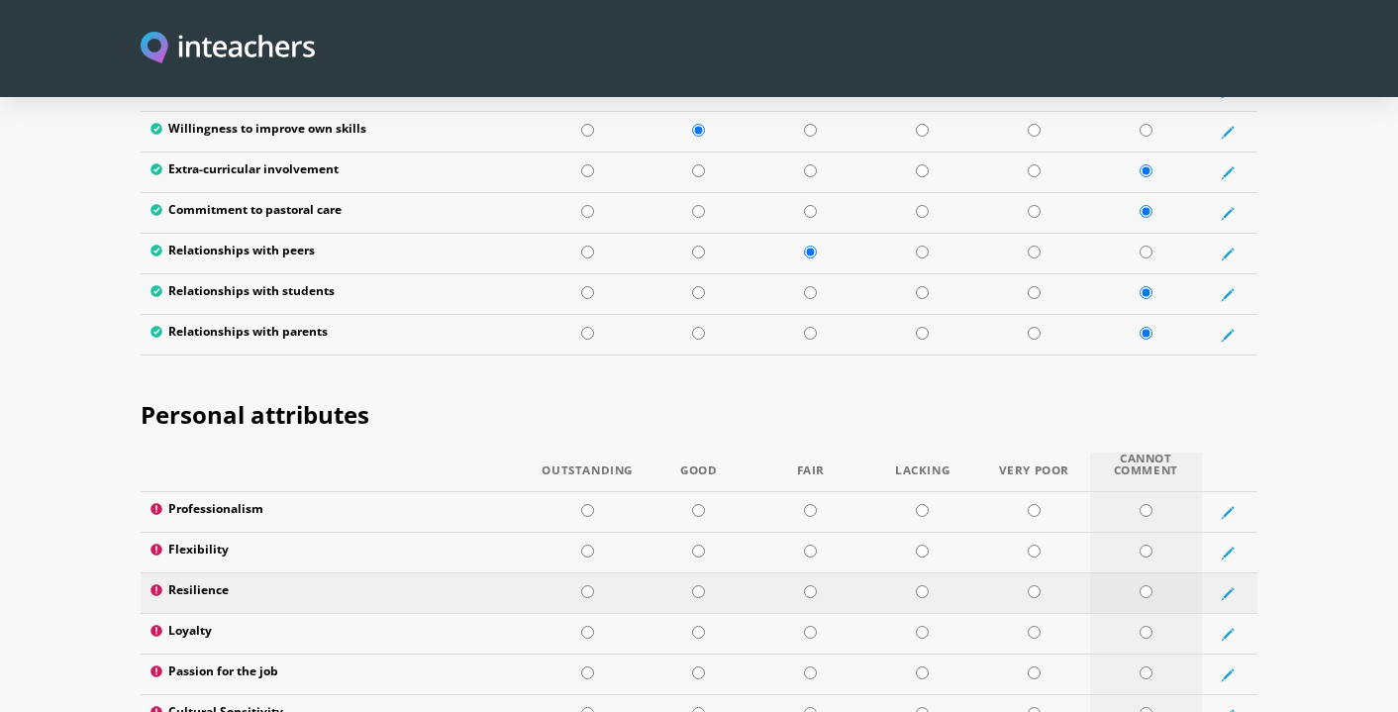
scroll to position [3026, 0]
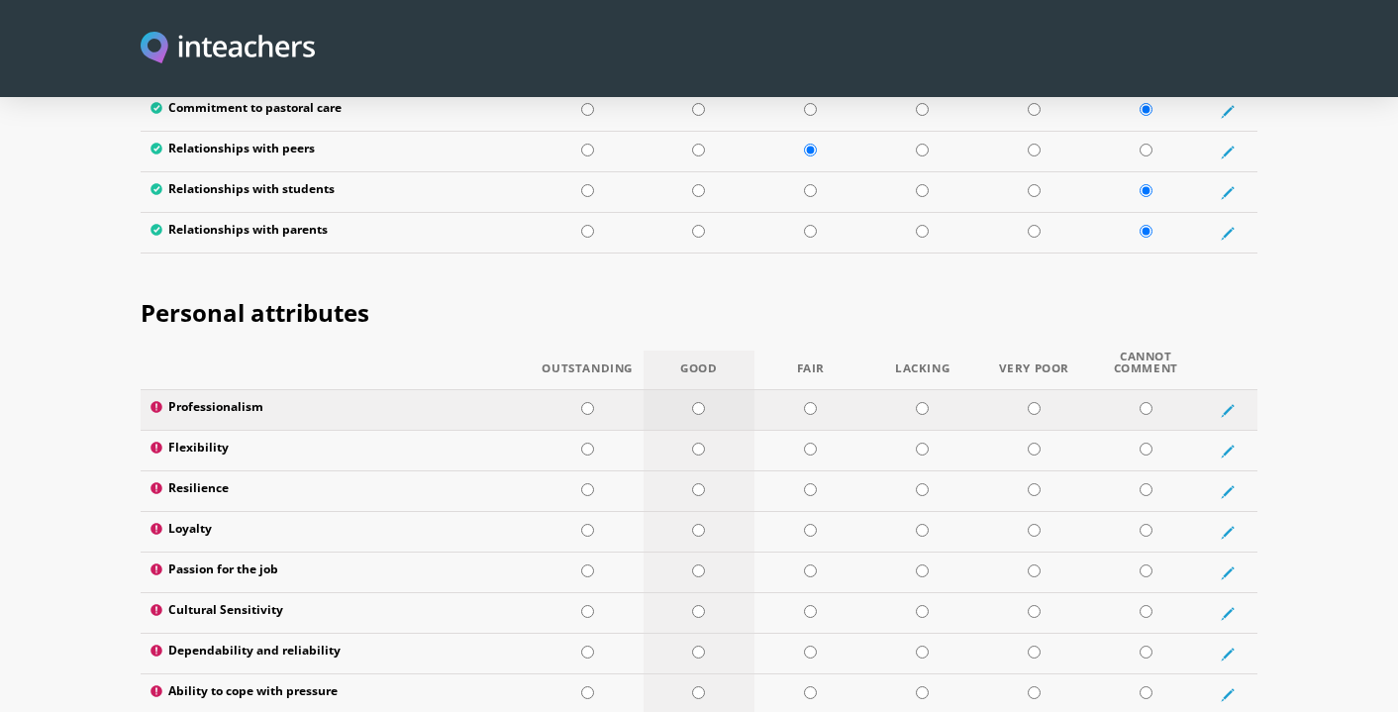
click at [701, 402] on input "radio" at bounding box center [698, 408] width 13 height 13
radio input "true"
click at [698, 443] on input "radio" at bounding box center [698, 449] width 13 height 13
radio input "true"
click at [812, 483] on input "radio" at bounding box center [810, 489] width 13 height 13
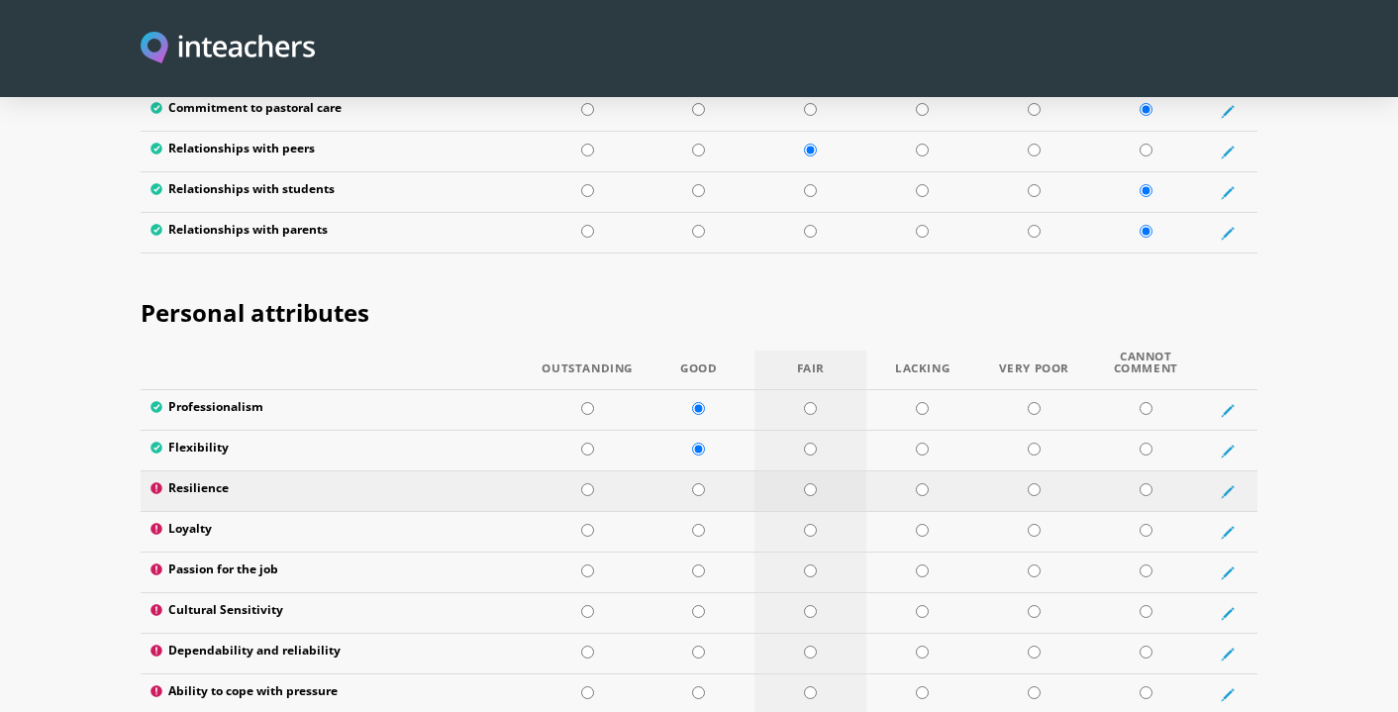
radio input "true"
click at [695, 524] on input "radio" at bounding box center [698, 530] width 13 height 13
radio input "true"
click at [810, 552] on td at bounding box center [810, 572] width 112 height 41
radio input "true"
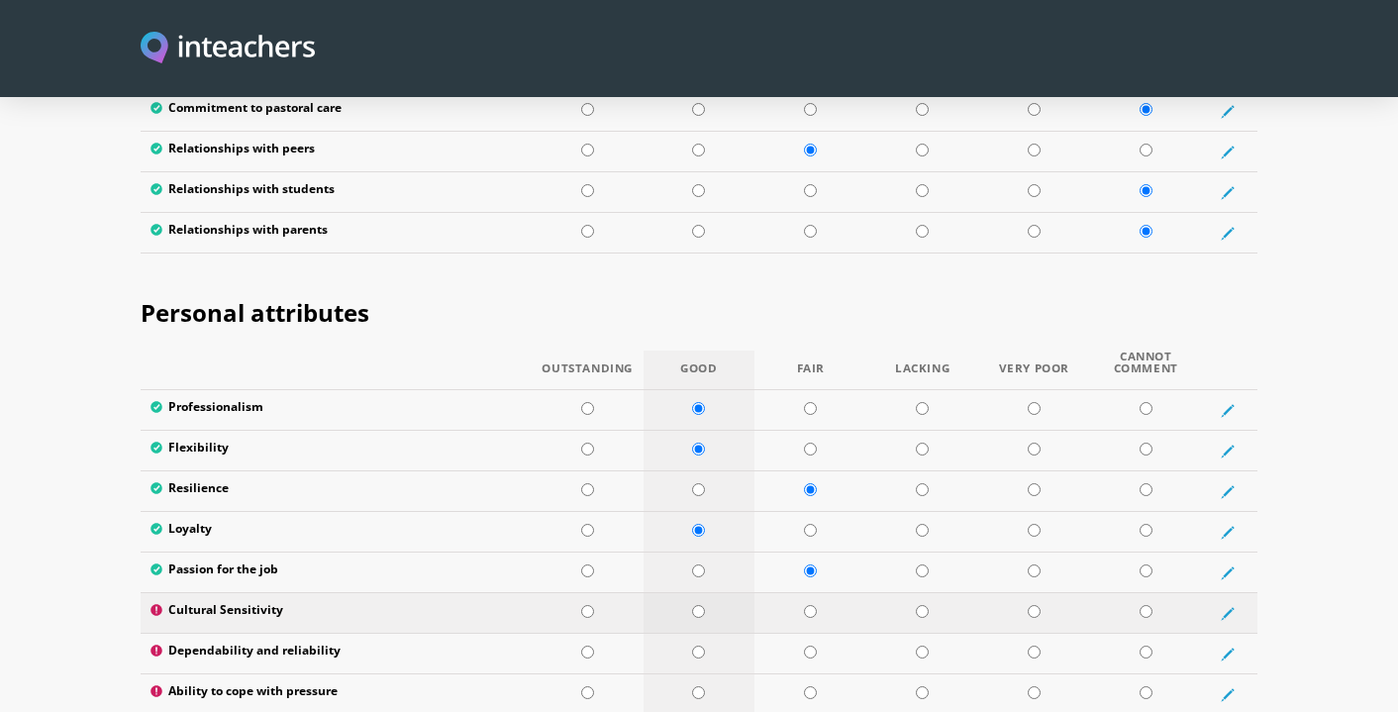
click at [695, 605] on input "radio" at bounding box center [698, 611] width 13 height 13
radio input "true"
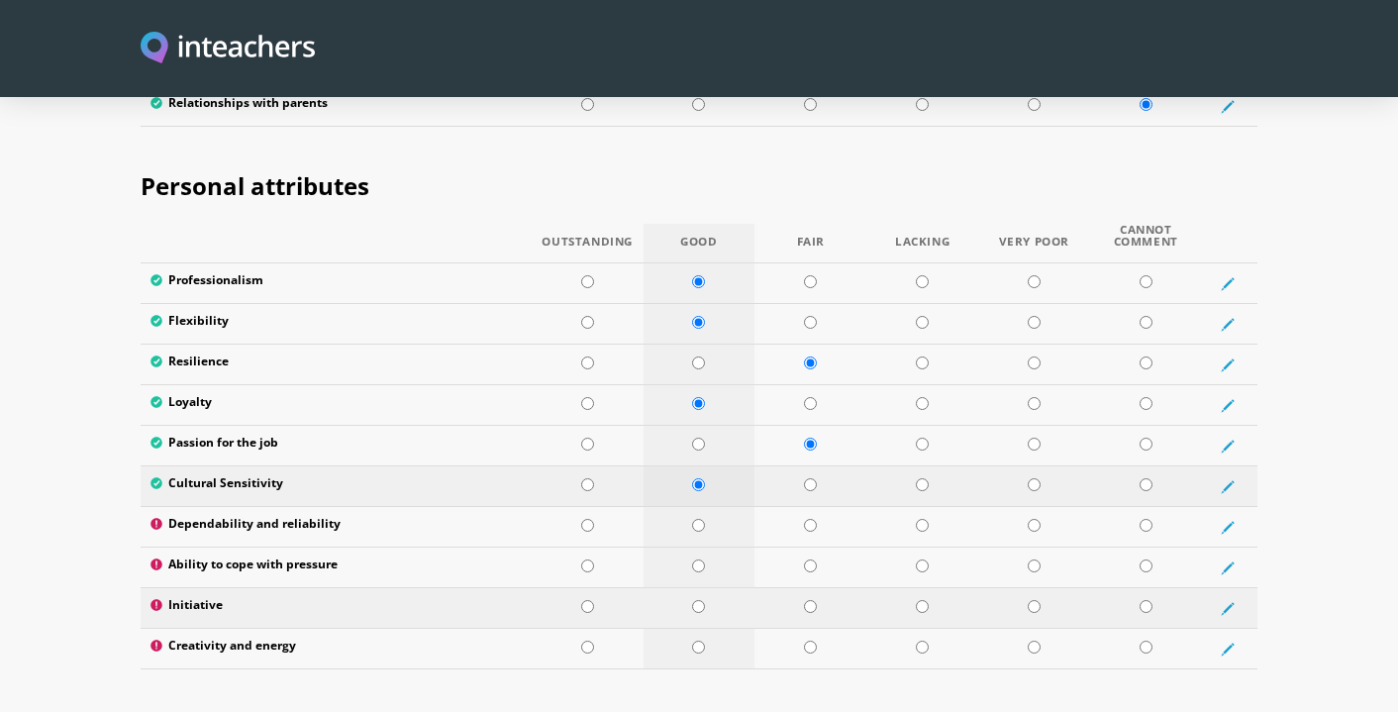
scroll to position [3154, 0]
click at [703, 518] on input "radio" at bounding box center [698, 524] width 13 height 13
radio input "true"
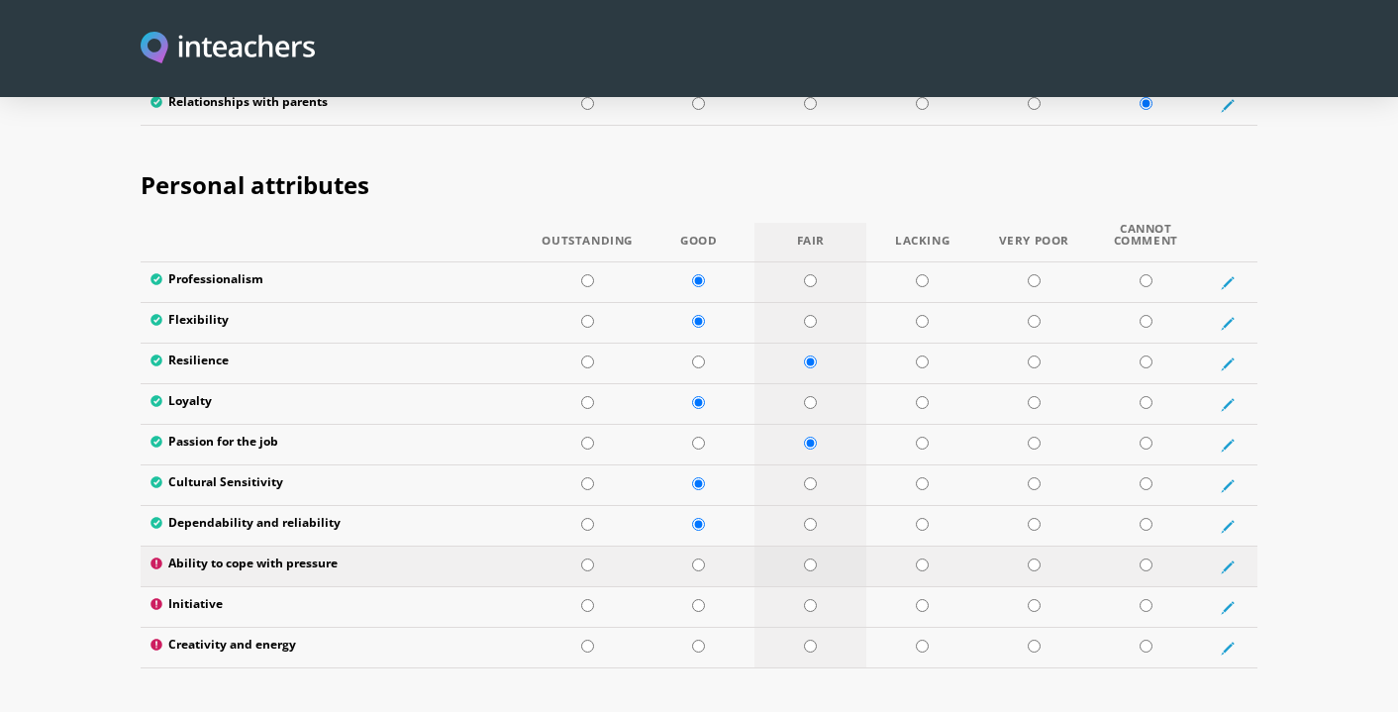
click at [806, 558] on input "radio" at bounding box center [810, 564] width 13 height 13
radio input "true"
click at [815, 599] on input "radio" at bounding box center [810, 605] width 13 height 13
radio input "true"
click at [808, 639] on input "radio" at bounding box center [810, 645] width 13 height 13
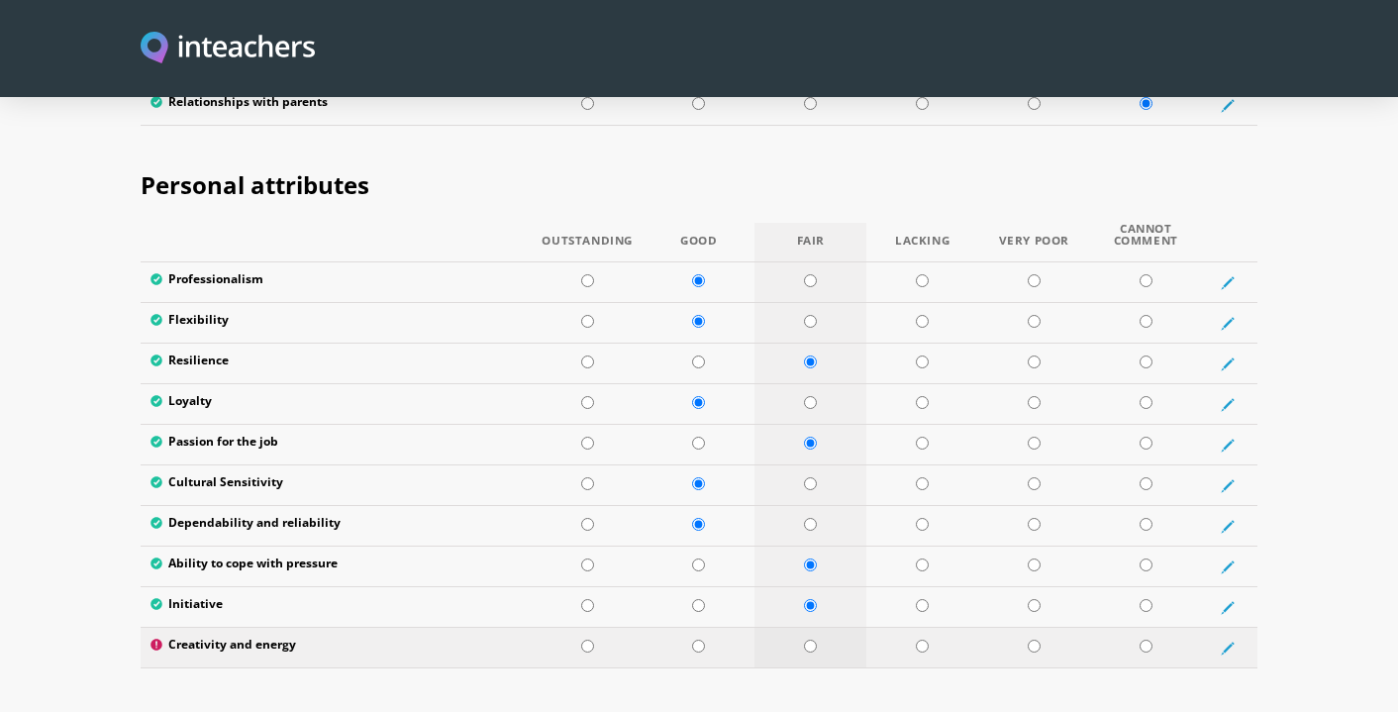
radio input "true"
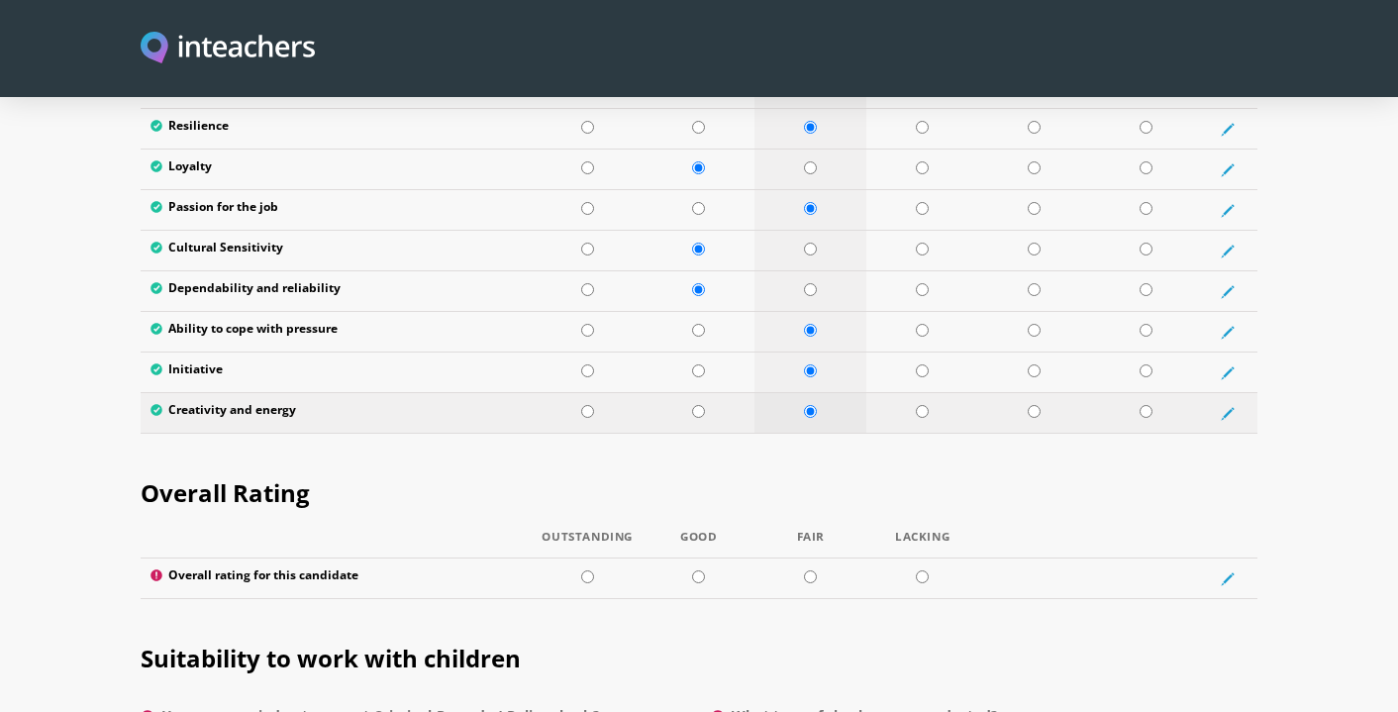
scroll to position [3390, 0]
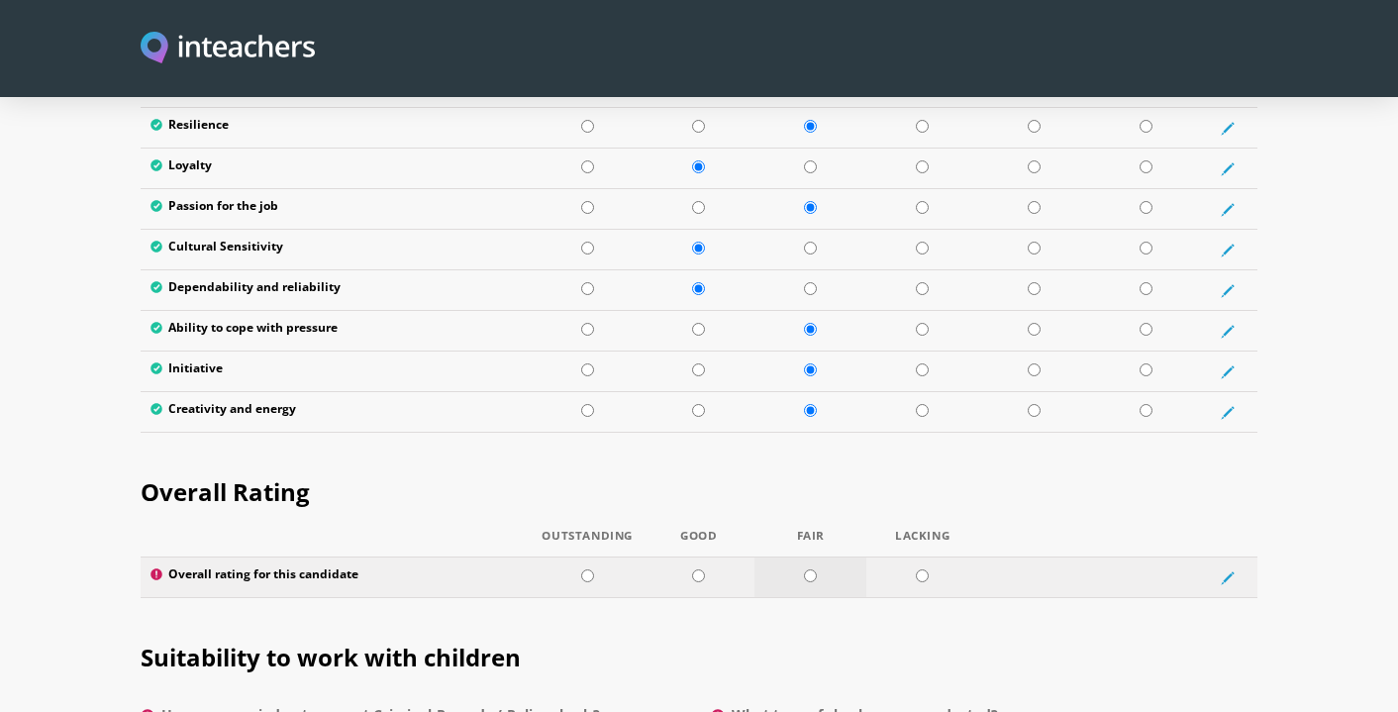
click at [807, 569] on input "radio" at bounding box center [810, 575] width 13 height 13
radio input "true"
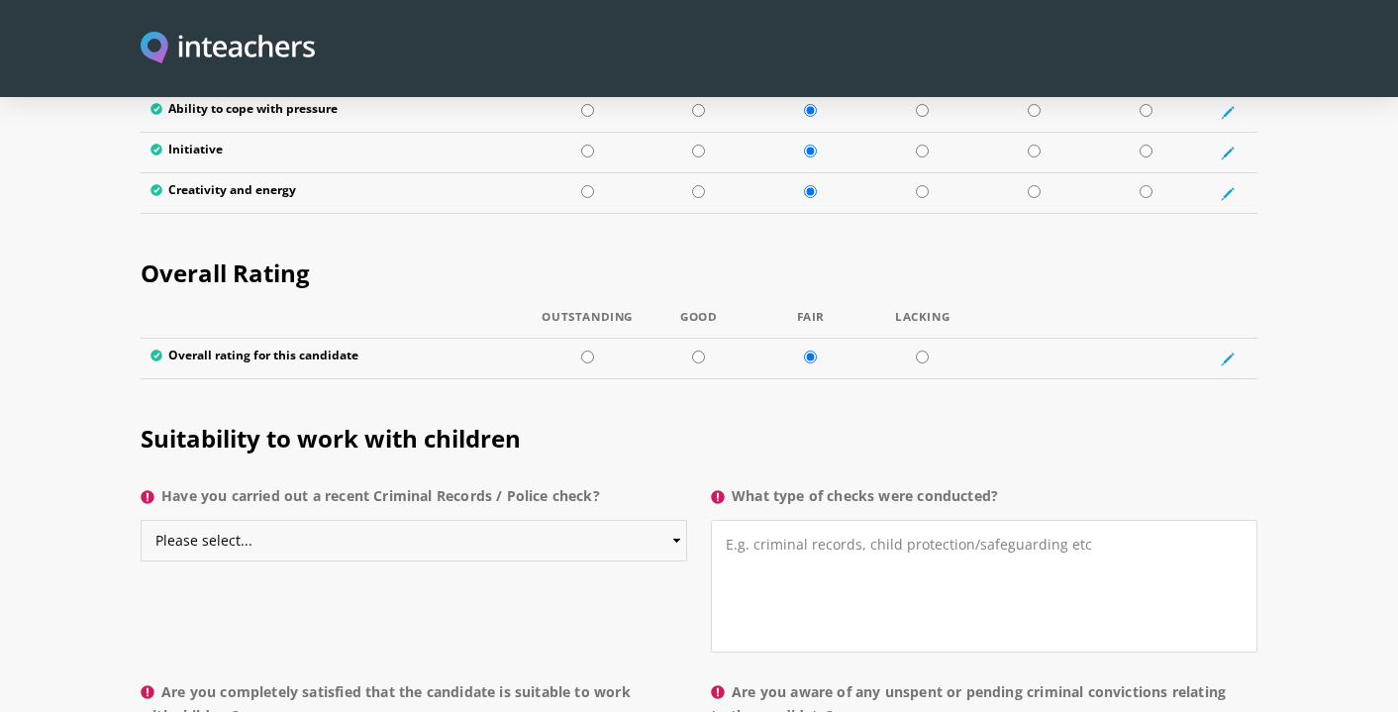
click at [495, 520] on select "Please select... Yes No Do not know" at bounding box center [414, 541] width 546 height 42
select select "Do not know"
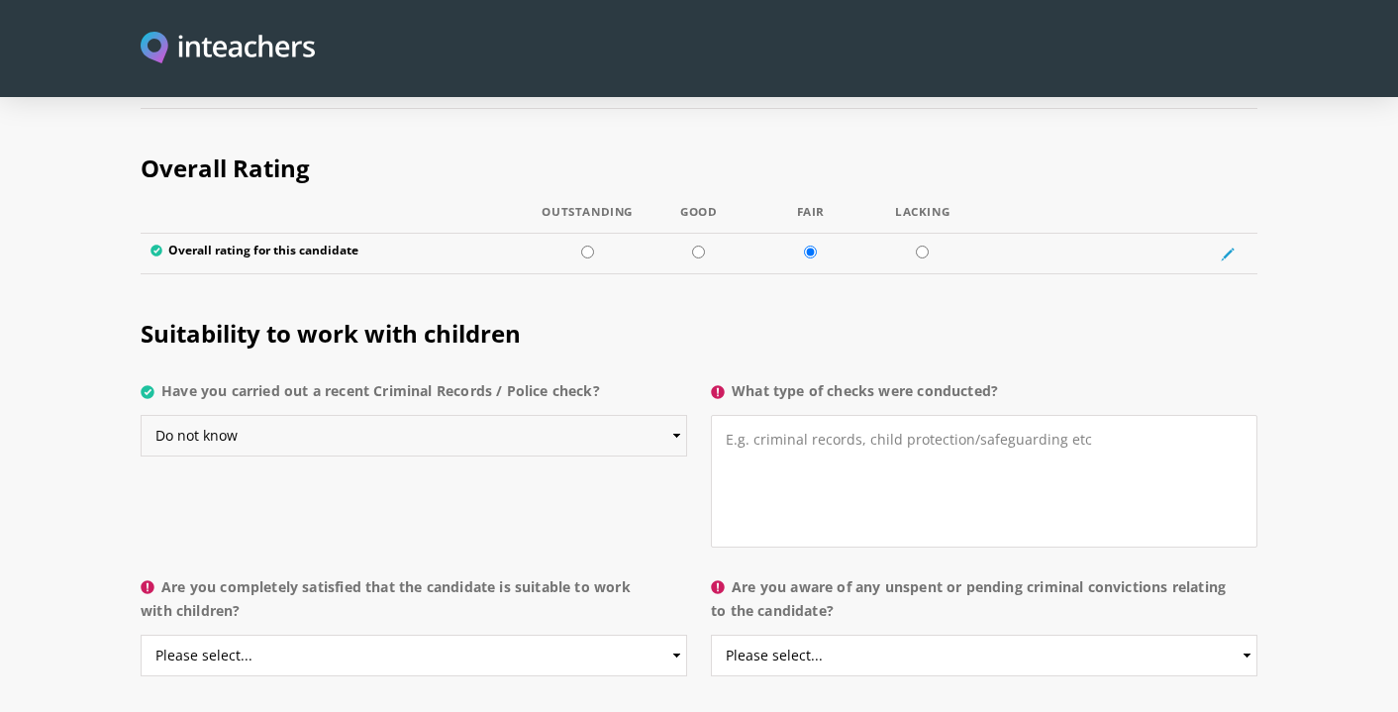
scroll to position [3749, 0]
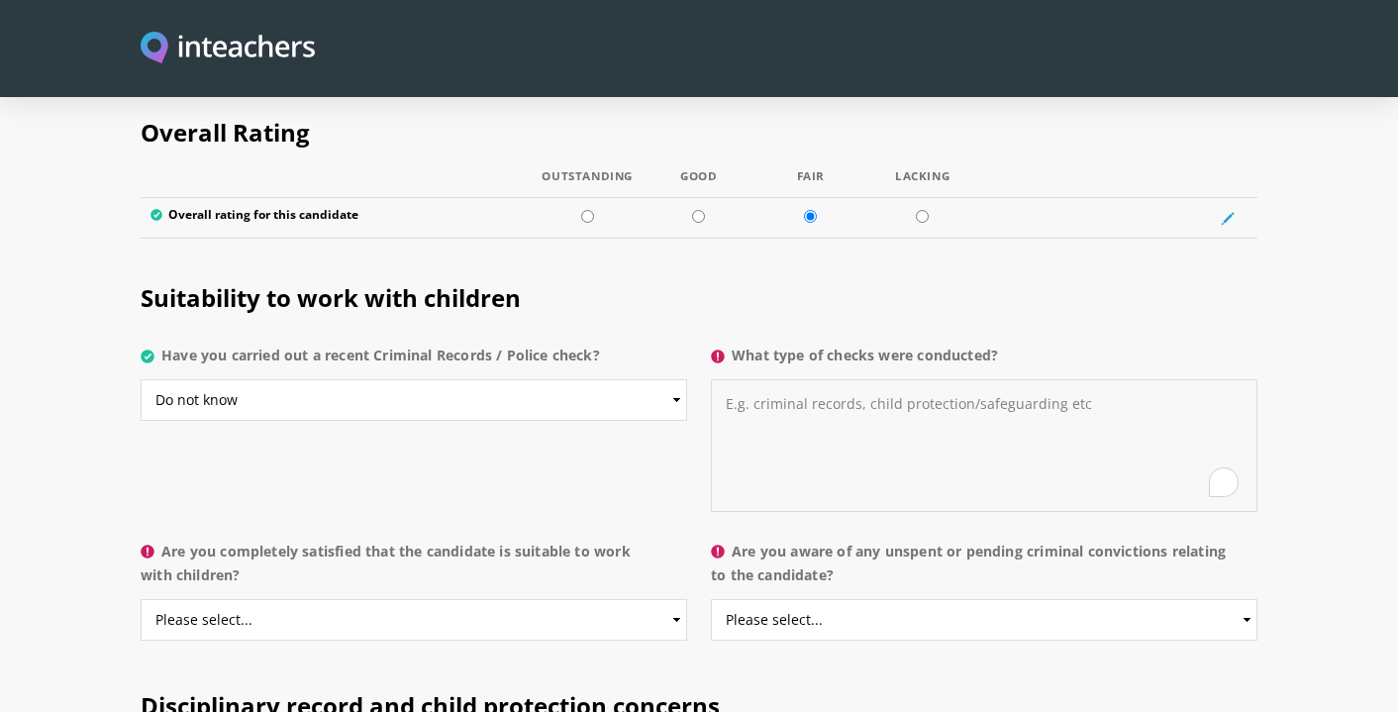
click at [759, 379] on textarea "What type of checks were conducted?" at bounding box center [984, 445] width 546 height 133
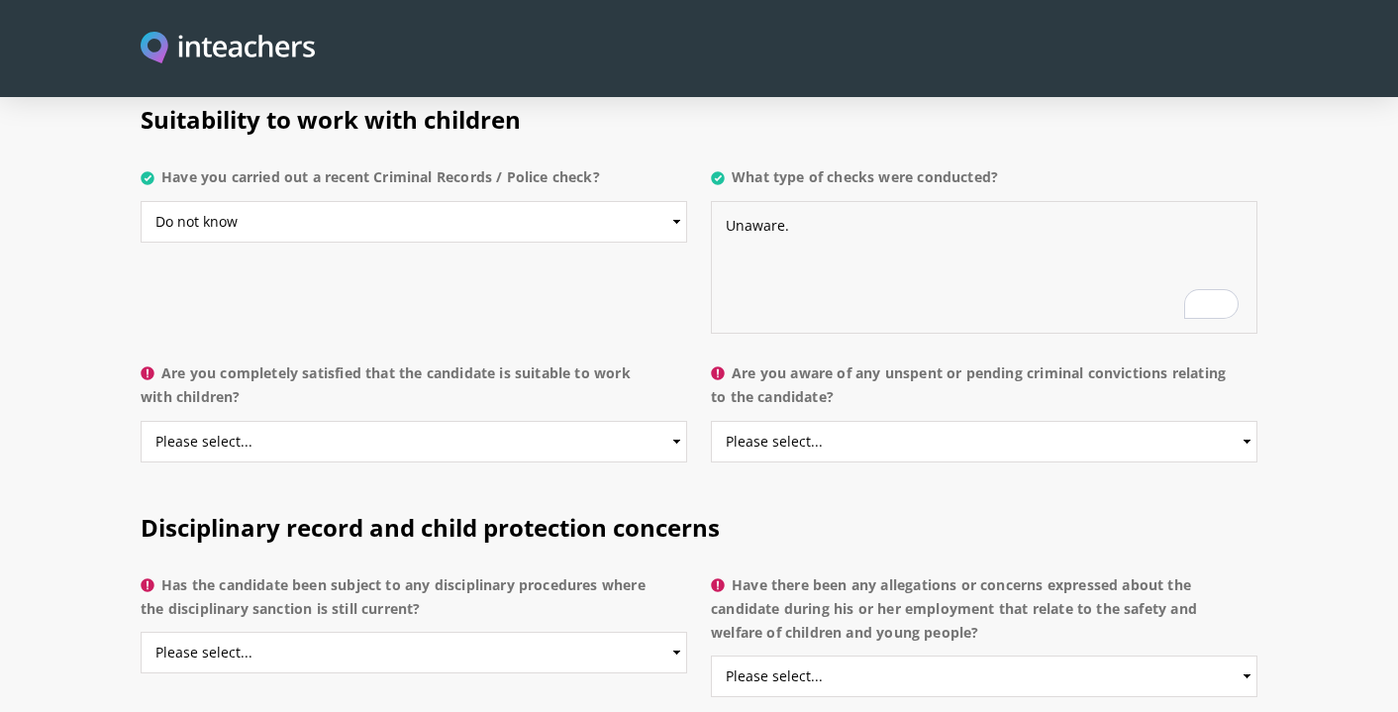
scroll to position [3930, 0]
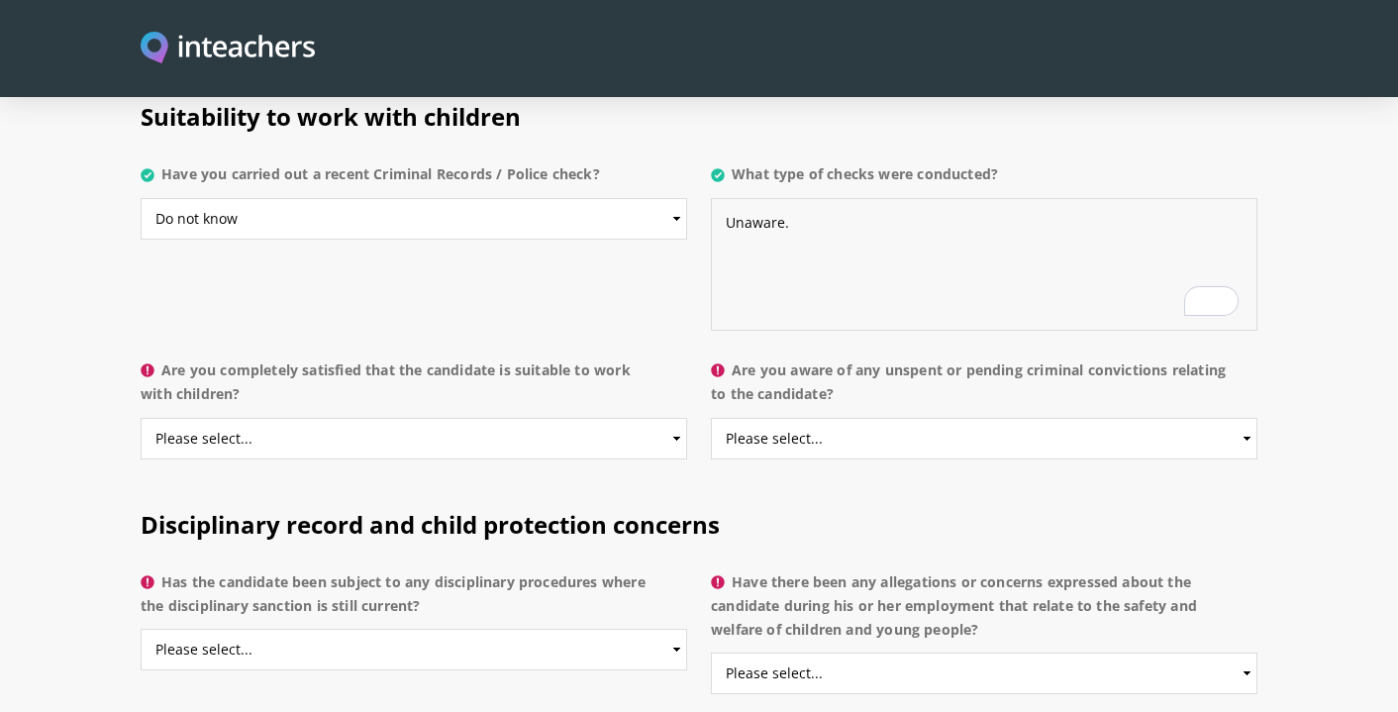
type textarea "Unaware."
click at [318, 418] on select "Please select... Yes No Do not know" at bounding box center [414, 439] width 546 height 42
select select "Yes"
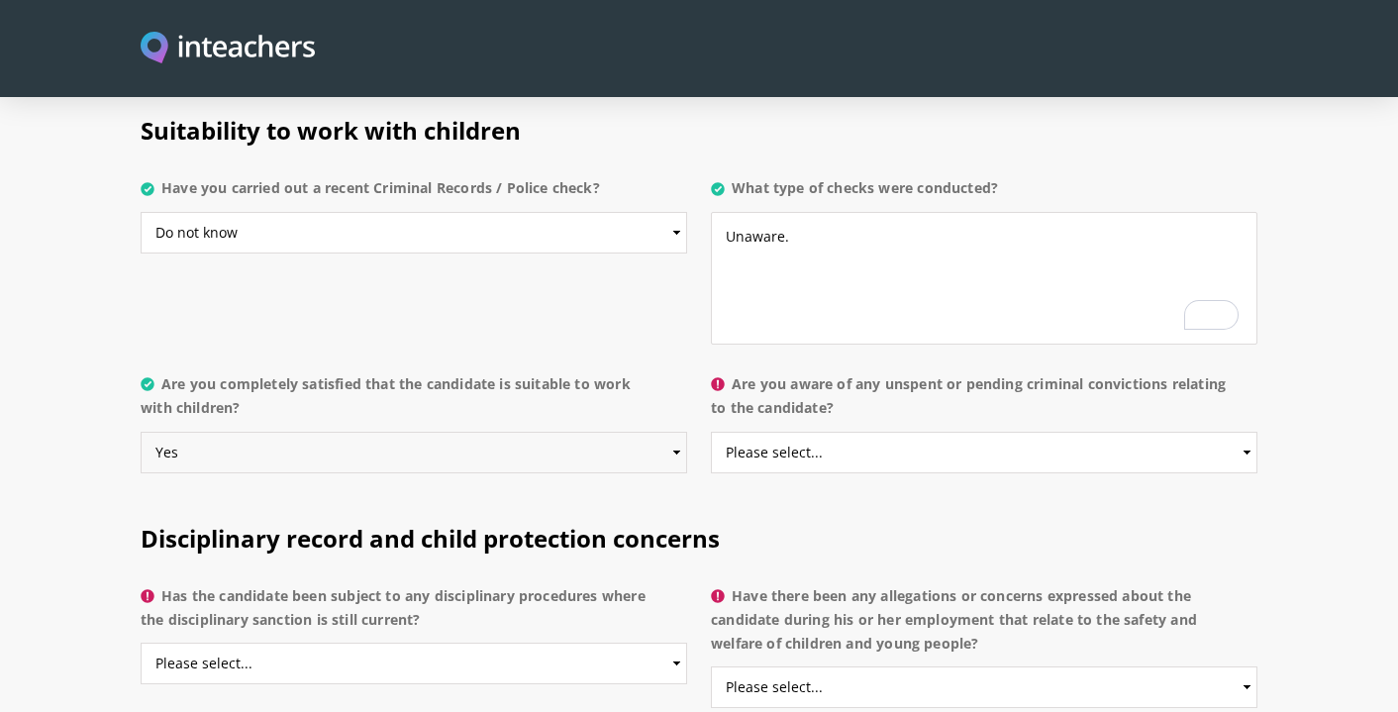
scroll to position [3917, 0]
drag, startPoint x: 734, startPoint y: 325, endPoint x: 902, endPoint y: 351, distance: 170.4
click at [902, 371] on label "Are you aware of any unspent or pending criminal convictions relating to the ca…" at bounding box center [984, 400] width 546 height 59
click at [902, 431] on select "Please select... Yes No Do not know" at bounding box center [984, 452] width 546 height 42
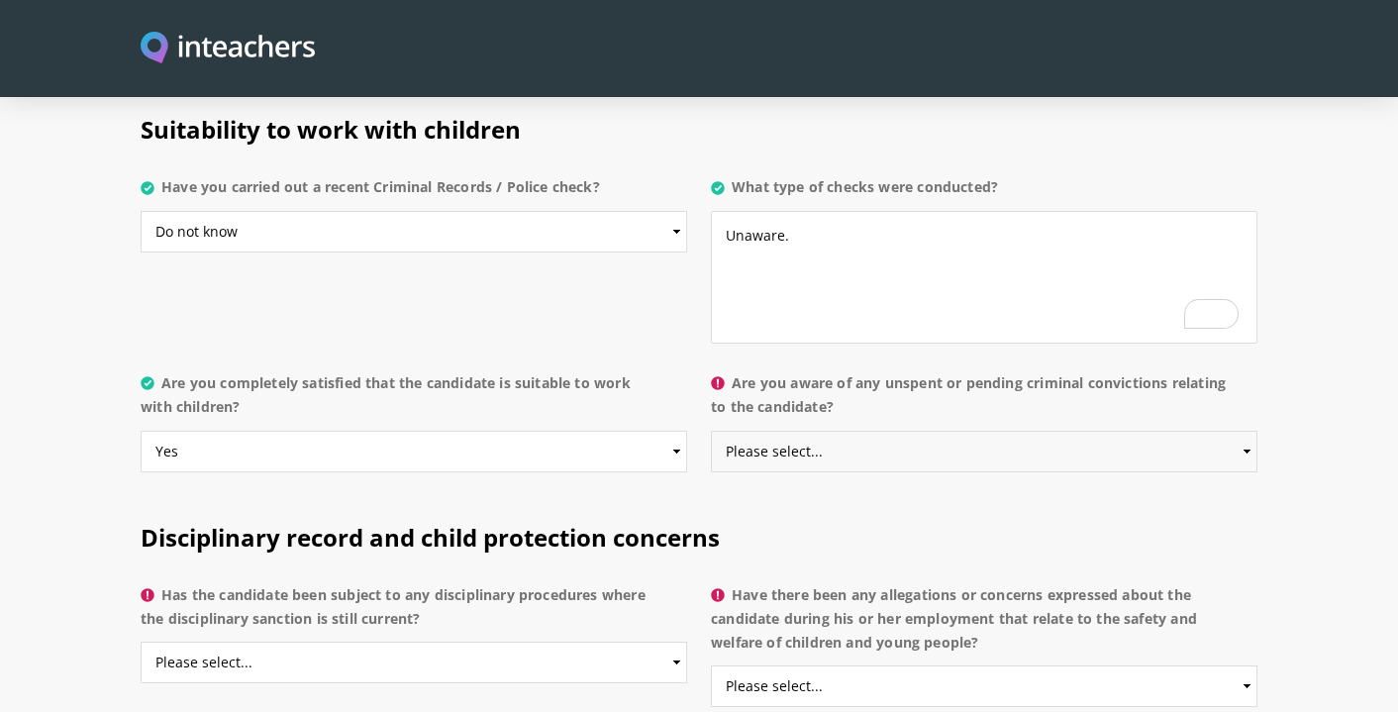
click at [880, 431] on select "Please select... Yes No Do not know" at bounding box center [984, 452] width 546 height 42
select select "No"
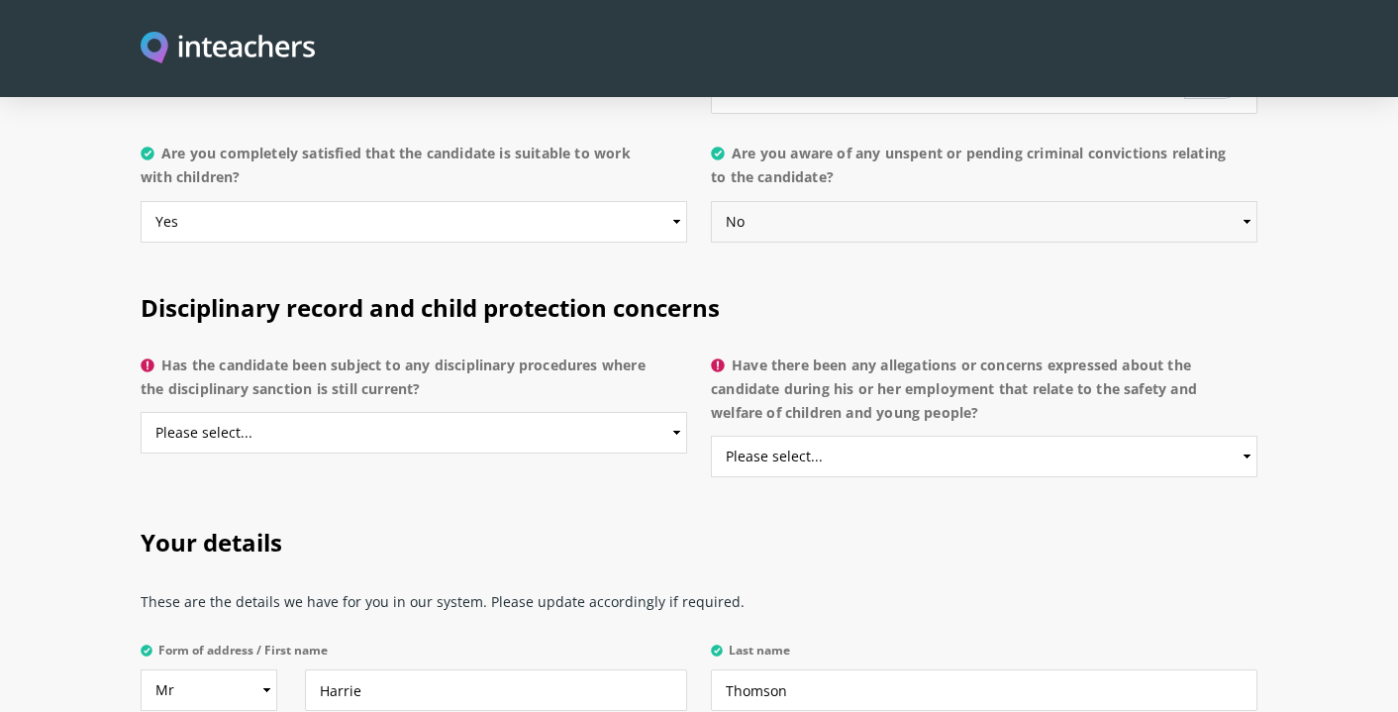
scroll to position [4148, 0]
click at [438, 411] on select "Please select... Yes No Do not know" at bounding box center [414, 432] width 546 height 42
select select "No"
click at [842, 435] on select "Please select... Yes No Do not know" at bounding box center [984, 456] width 546 height 42
select select "No"
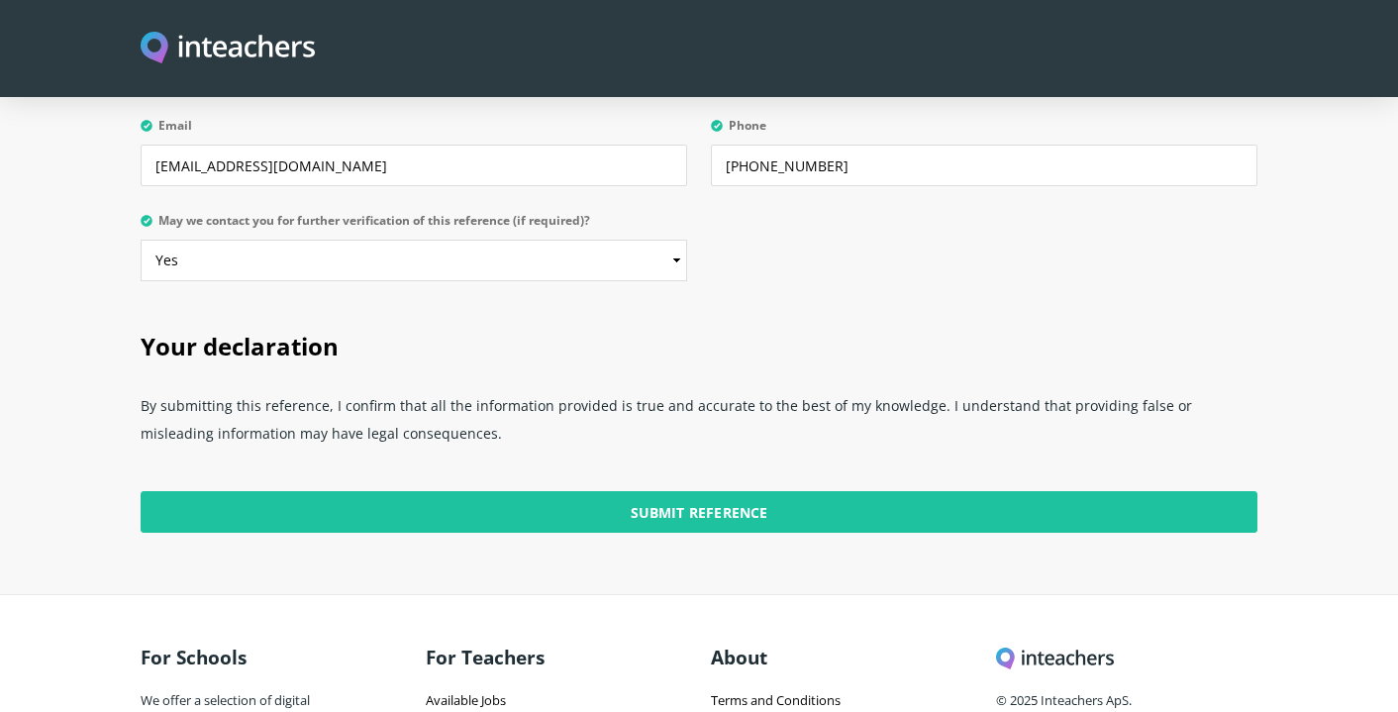
scroll to position [4903, 0]
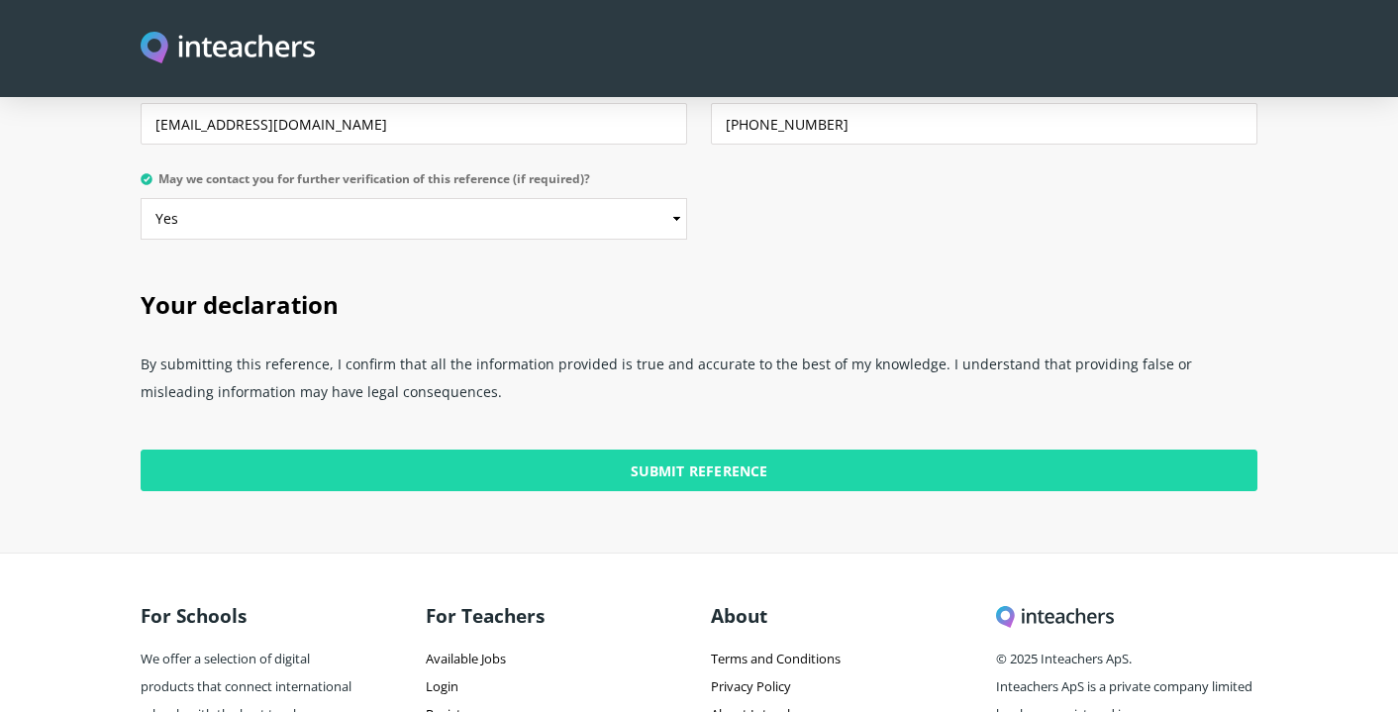
click at [706, 449] on input "Submit Reference" at bounding box center [699, 470] width 1117 height 42
